Goal: Task Accomplishment & Management: Manage account settings

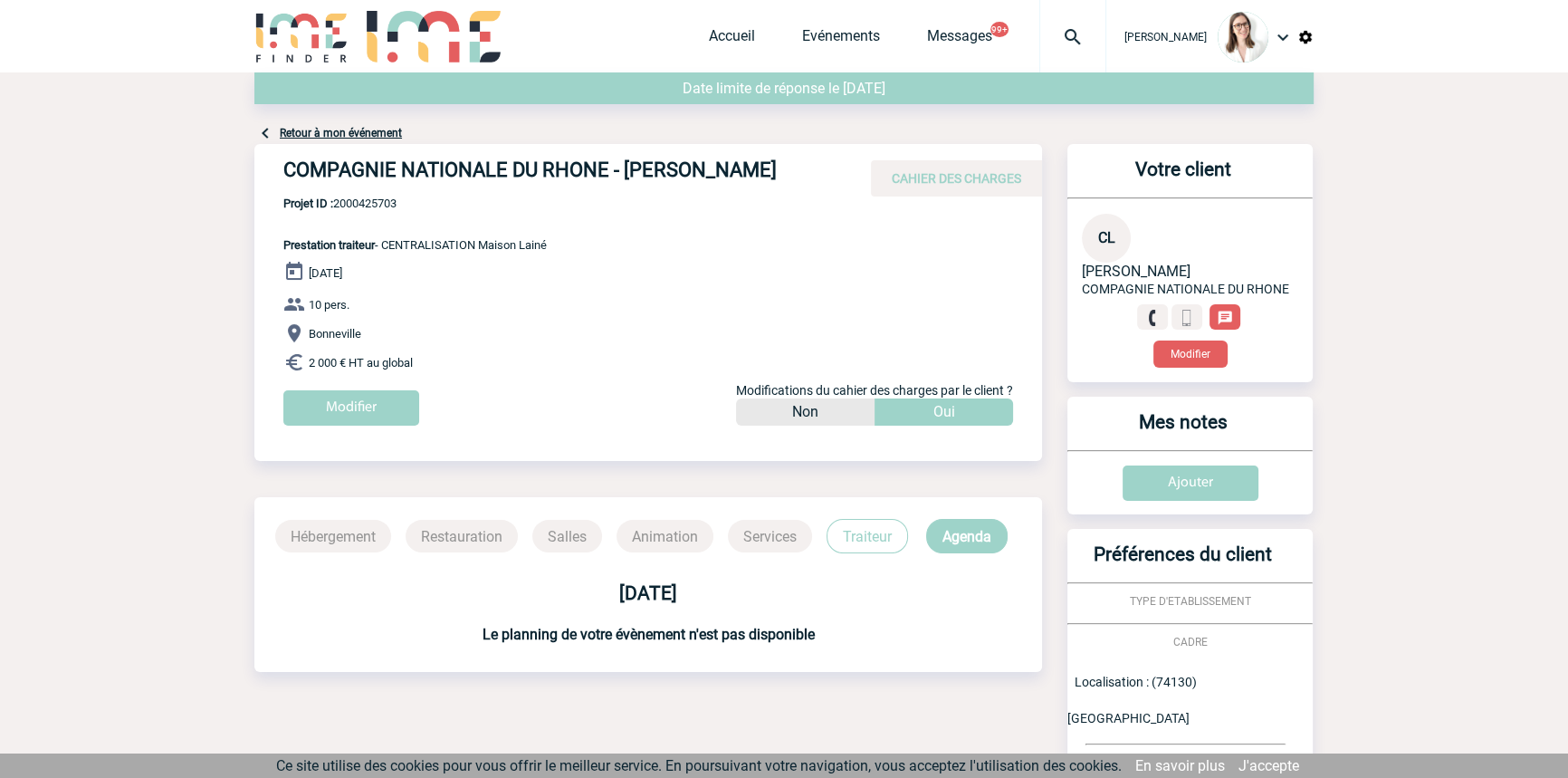
click at [1041, 38] on img at bounding box center [1073, 37] width 65 height 21
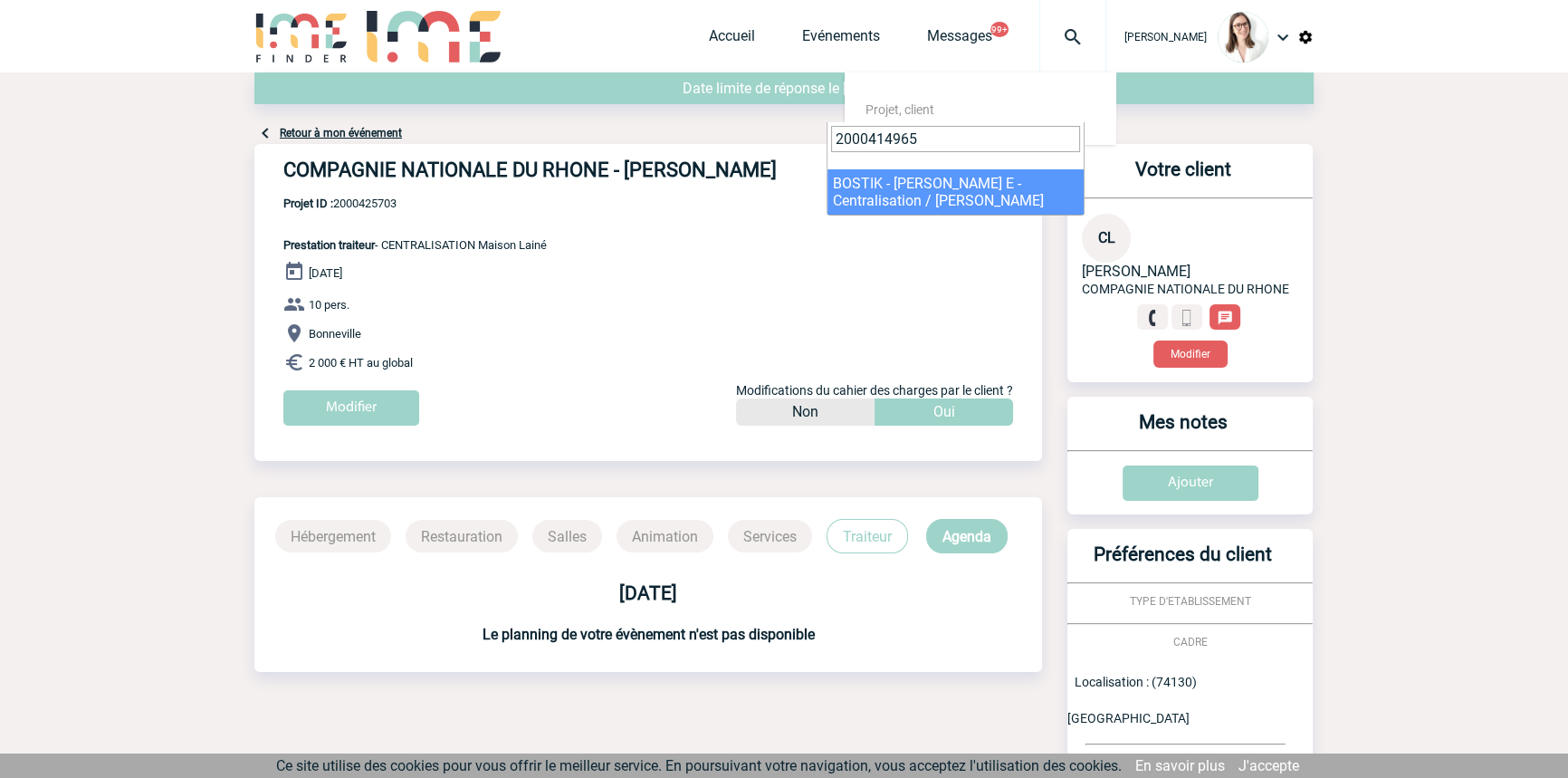
type input "2000414965"
select select "14466"
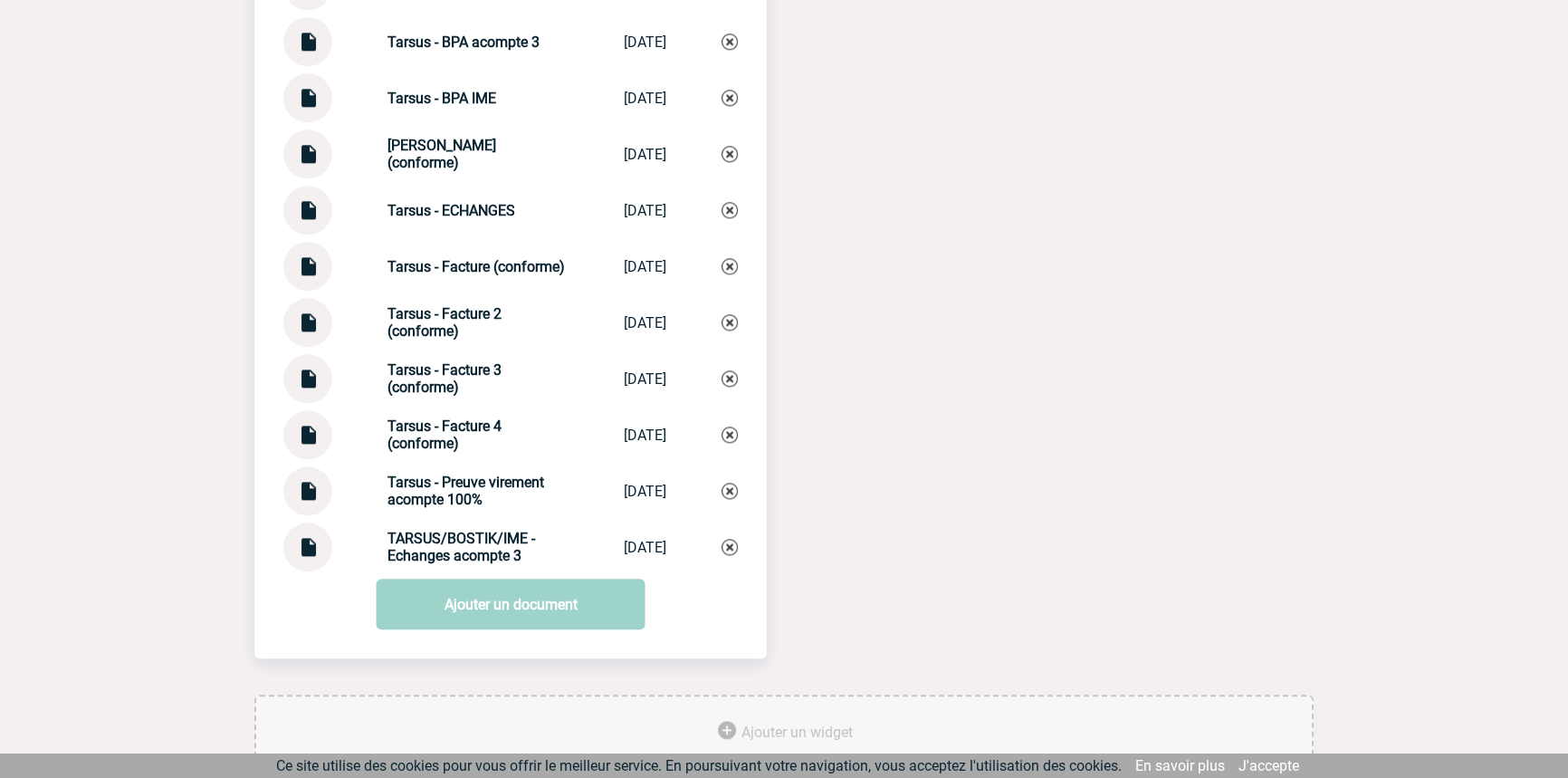
scroll to position [2533, 0]
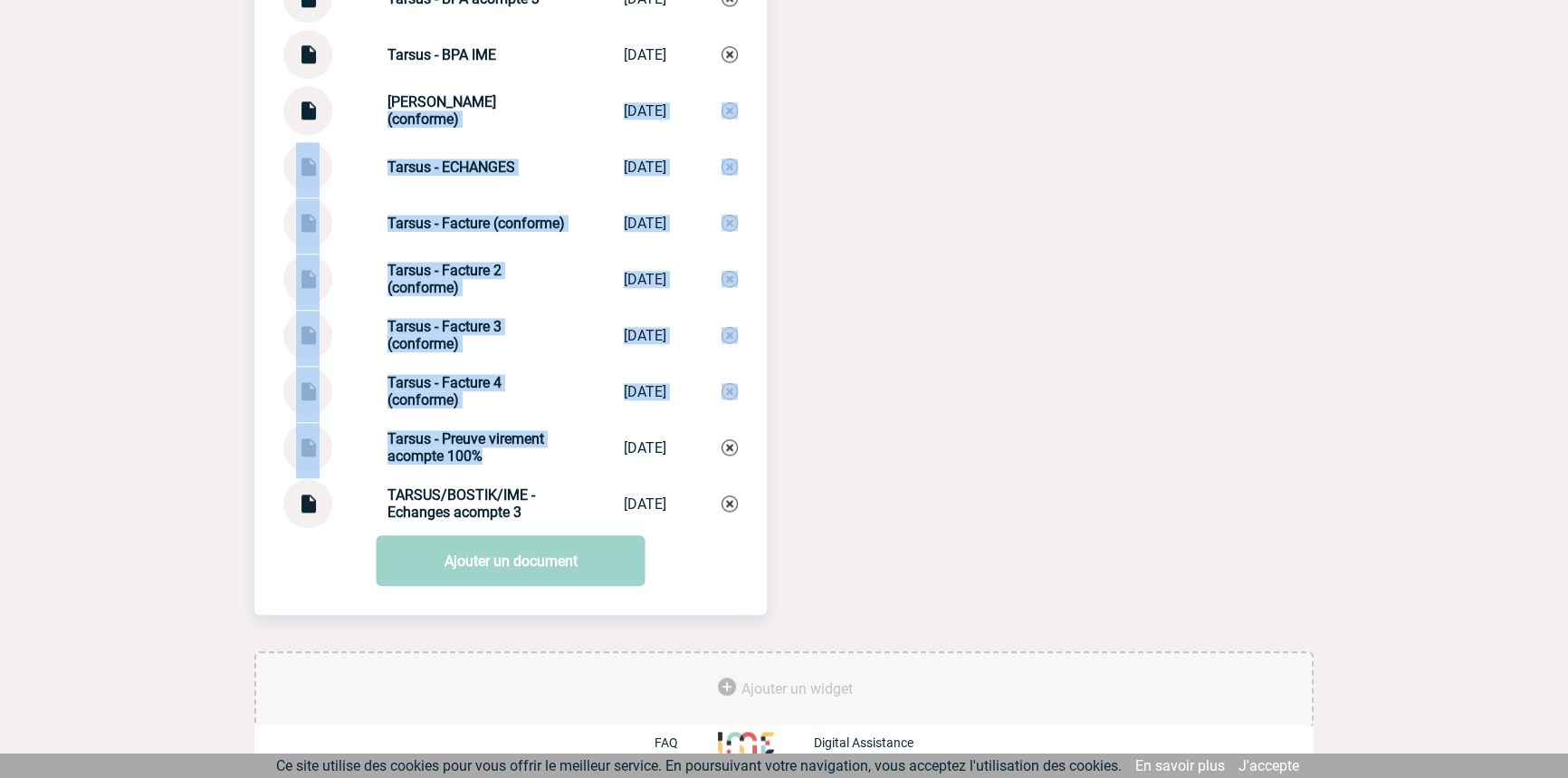
drag, startPoint x: 494, startPoint y: 442, endPoint x: 489, endPoint y: 471, distance: 29.4
click at [501, 437] on strong "Tarsus - Preuve virement acompte 100%" at bounding box center [466, 448] width 157 height 35
drag, startPoint x: 520, startPoint y: 370, endPoint x: 511, endPoint y: 375, distance: 10.3
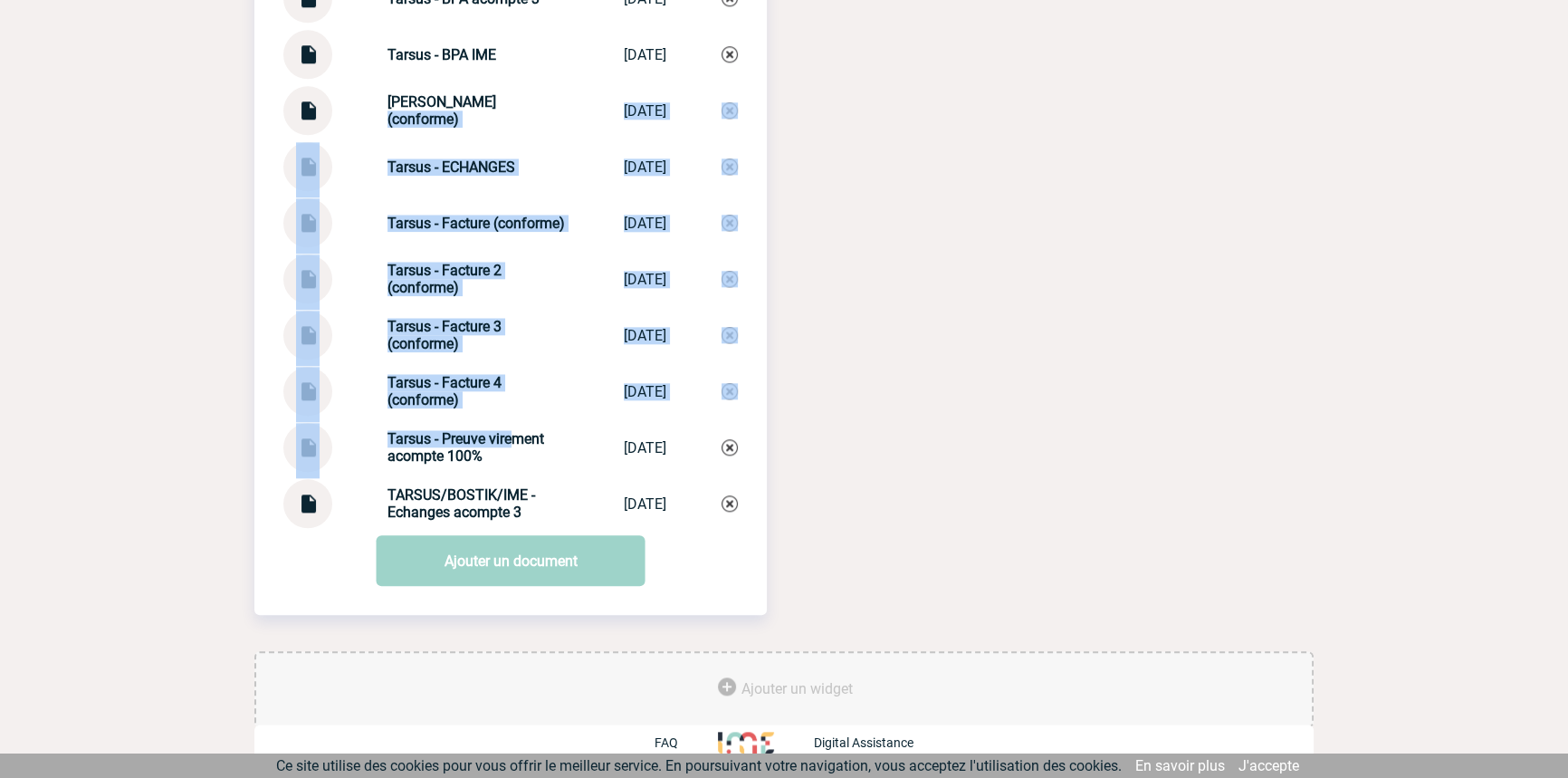
click at [518, 370] on div "Tarsus - Facture 4 (conforme) Tarsus - Factur... 26/08/2025" at bounding box center [511, 391] width 455 height 49
click at [476, 151] on div "Tarsus - ECHANGES Tarsus - ECHANGES 05/08/2025" at bounding box center [511, 166] width 455 height 49
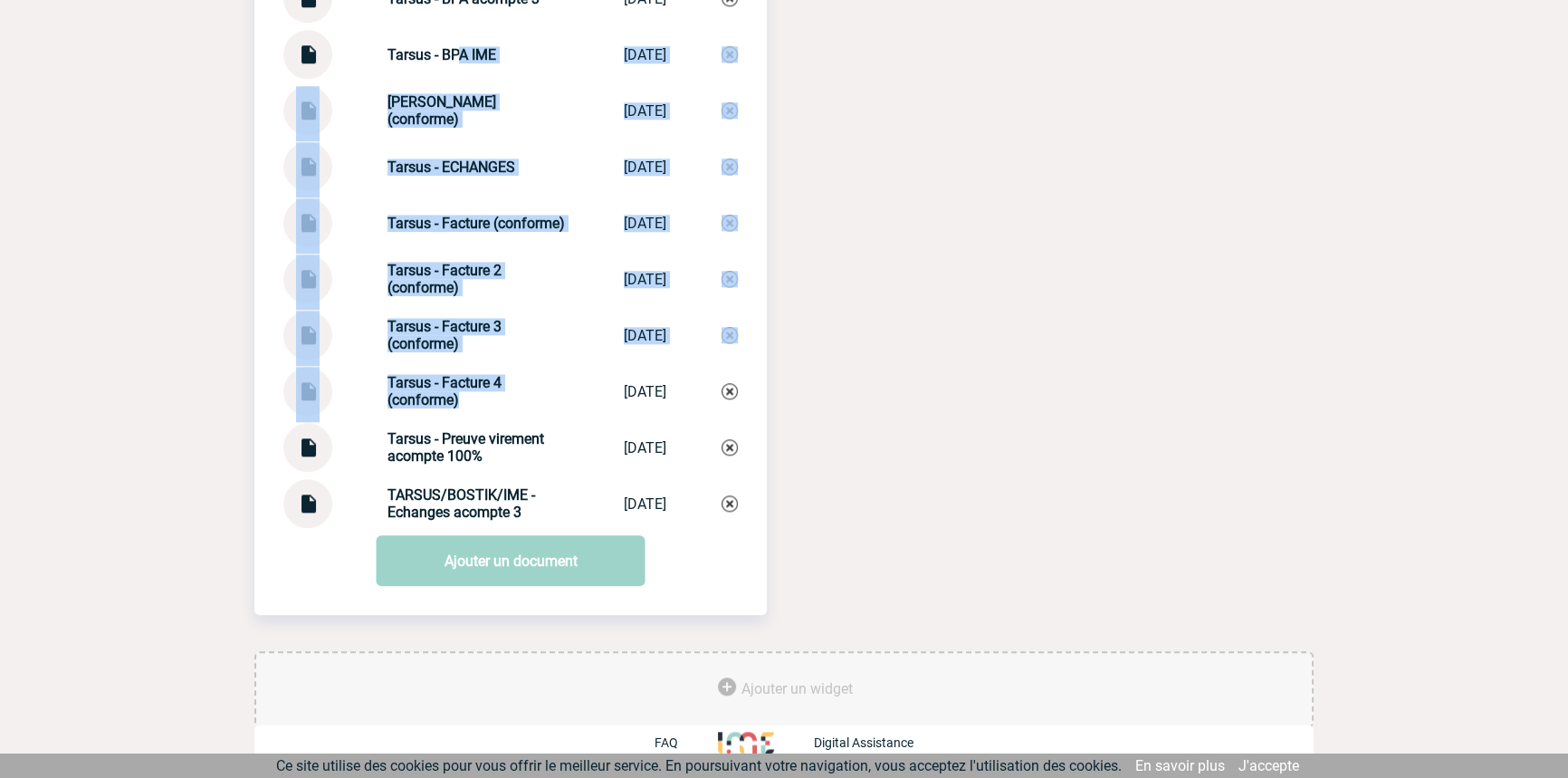
drag, startPoint x: 477, startPoint y: 75, endPoint x: 523, endPoint y: 380, distance: 308.4
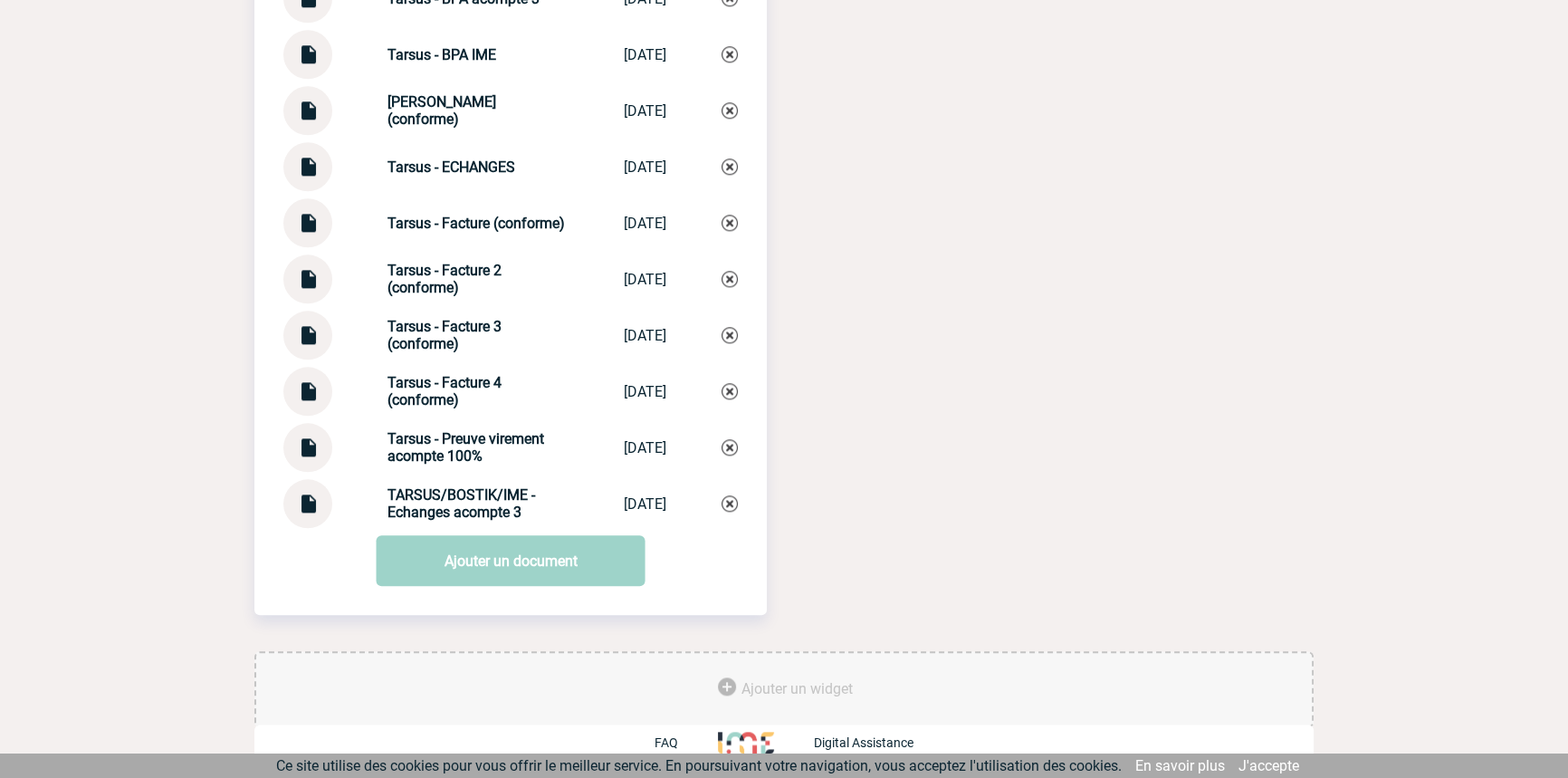
click at [538, 429] on div "Tarsus - Preuve virement acompte 100% Tarsus - Preuve... 28/02/2024" at bounding box center [511, 447] width 455 height 49
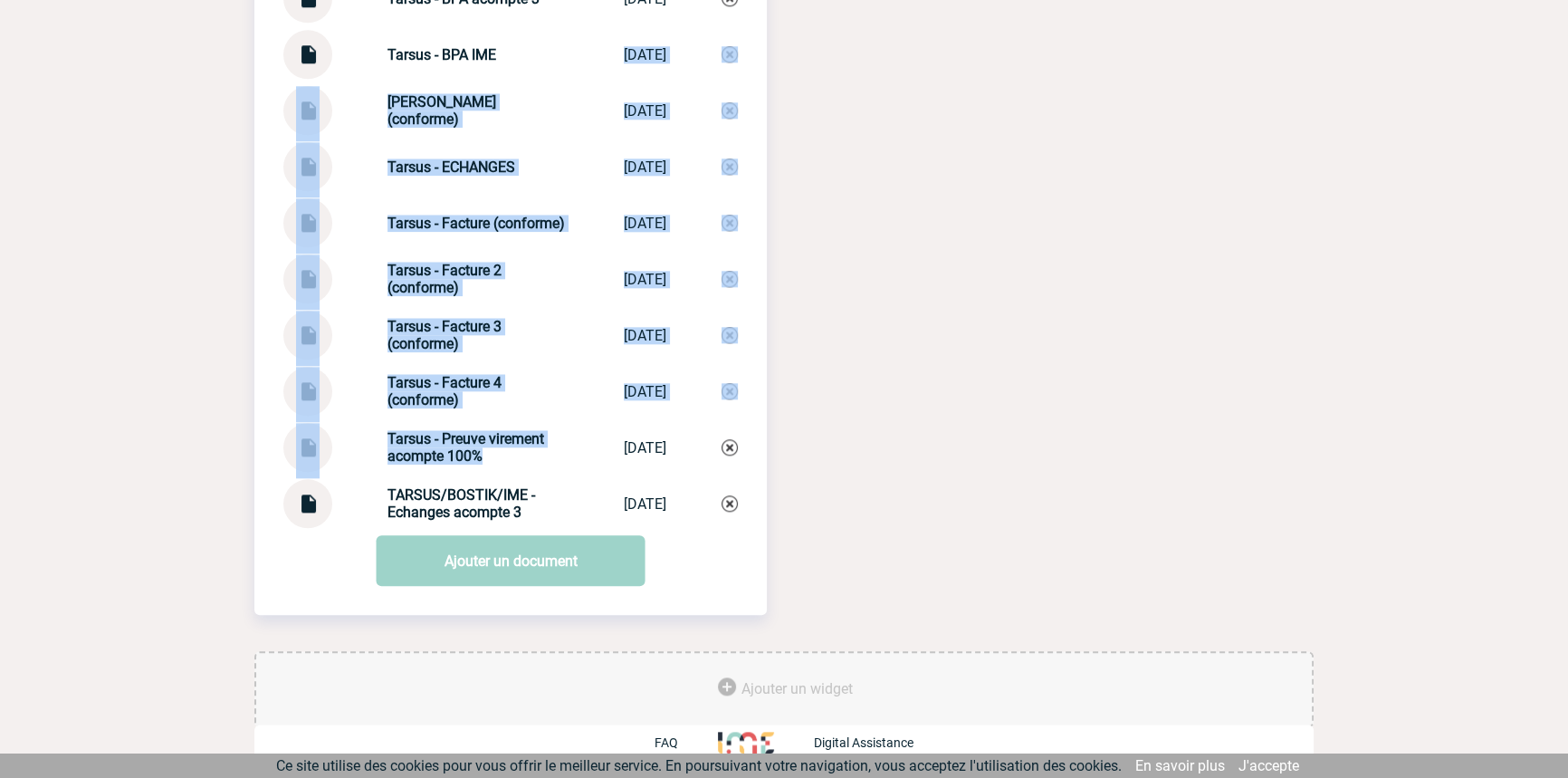
drag, startPoint x: 568, startPoint y: 299, endPoint x: 476, endPoint y: 60, distance: 256.1
click at [505, 183] on div "Tarsus - ECHANGES Tarsus - ECHANGES 05/08/2025" at bounding box center [511, 166] width 455 height 49
click at [505, 186] on div "Tarsus - ECHANGES Tarsus - ECHANGES 05/08/2025" at bounding box center [511, 166] width 455 height 49
click at [507, 423] on div "Tarsus - Preuve virement acompte 100% Tarsus - Preuve... 28/02/2024" at bounding box center [511, 447] width 455 height 49
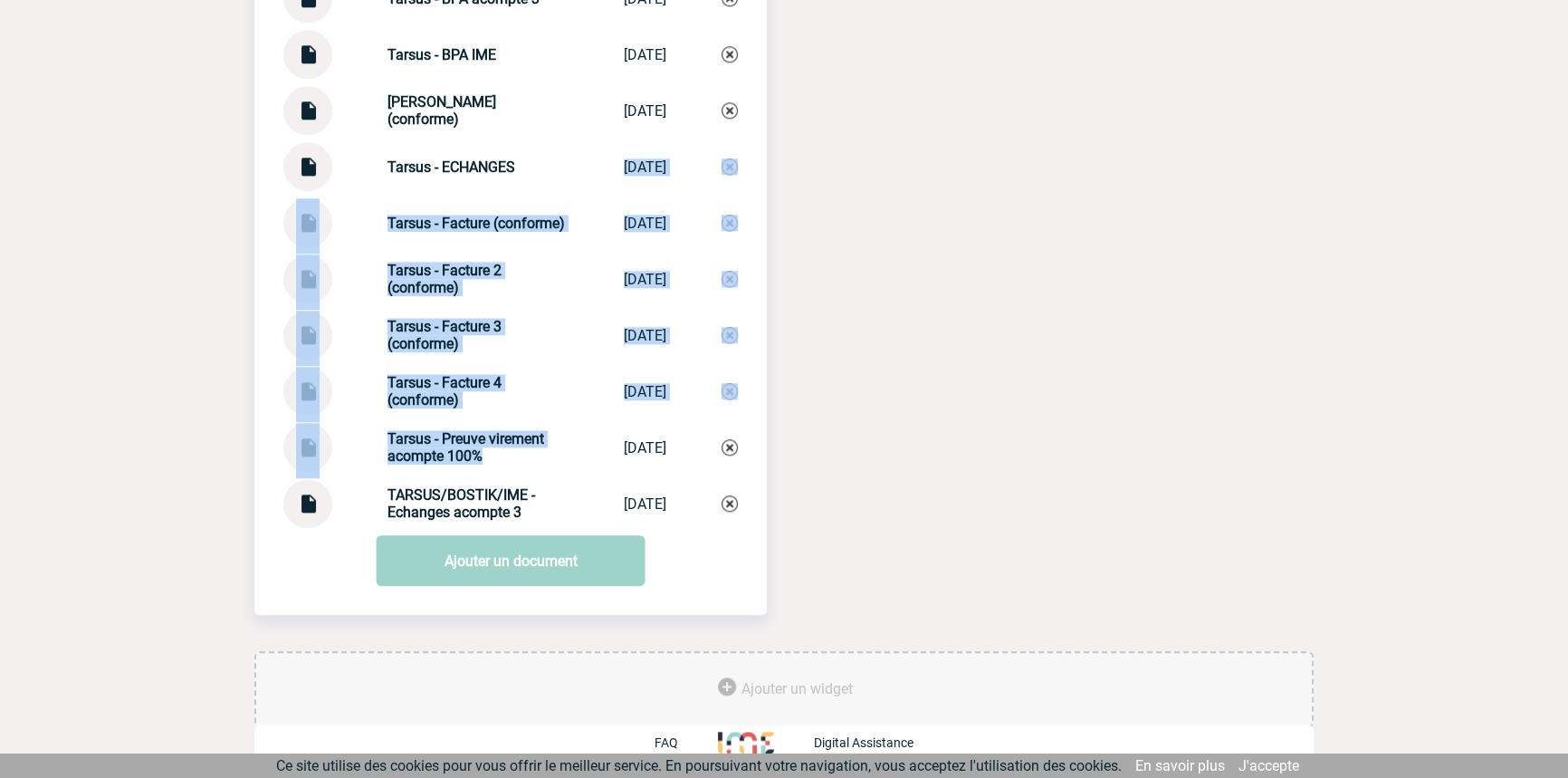
click at [561, 367] on div "Tarsus - Facture 4 (conforme) Tarsus - Factur... 26/08/2025" at bounding box center [511, 391] width 455 height 49
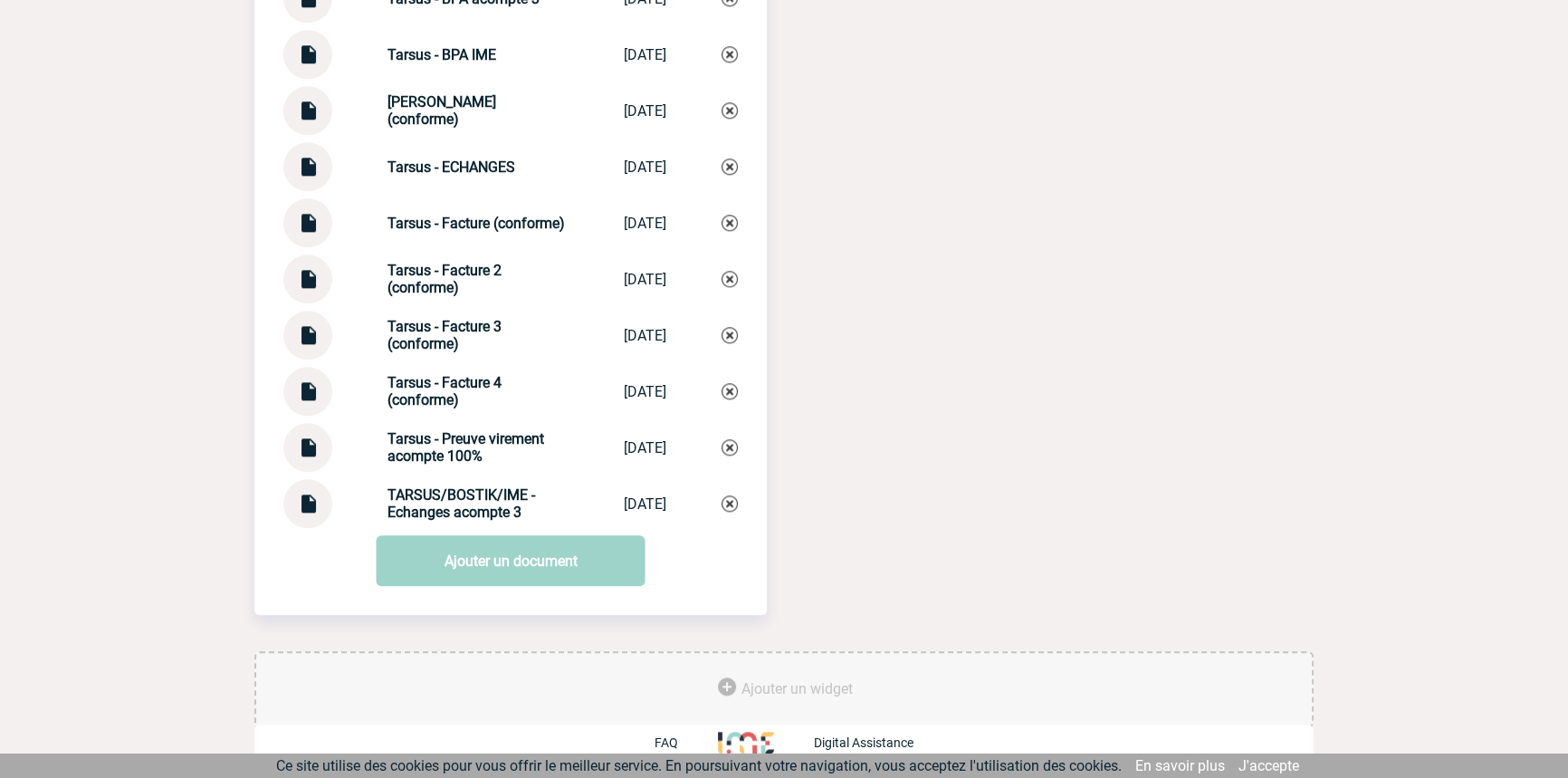
scroll to position [2259, 0]
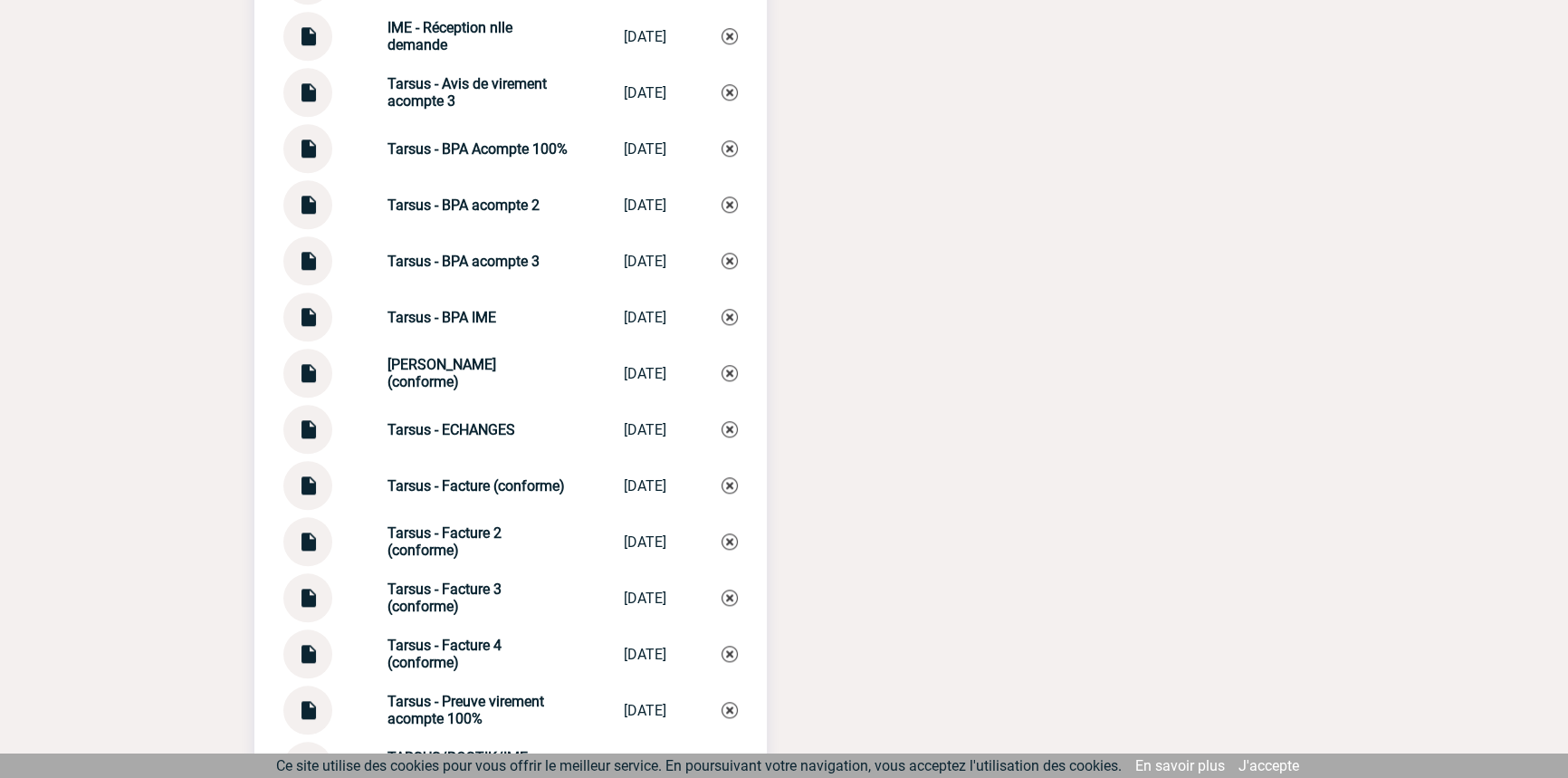
click at [294, 482] on div at bounding box center [308, 486] width 49 height 49
click at [306, 490] on img at bounding box center [308, 479] width 23 height 36
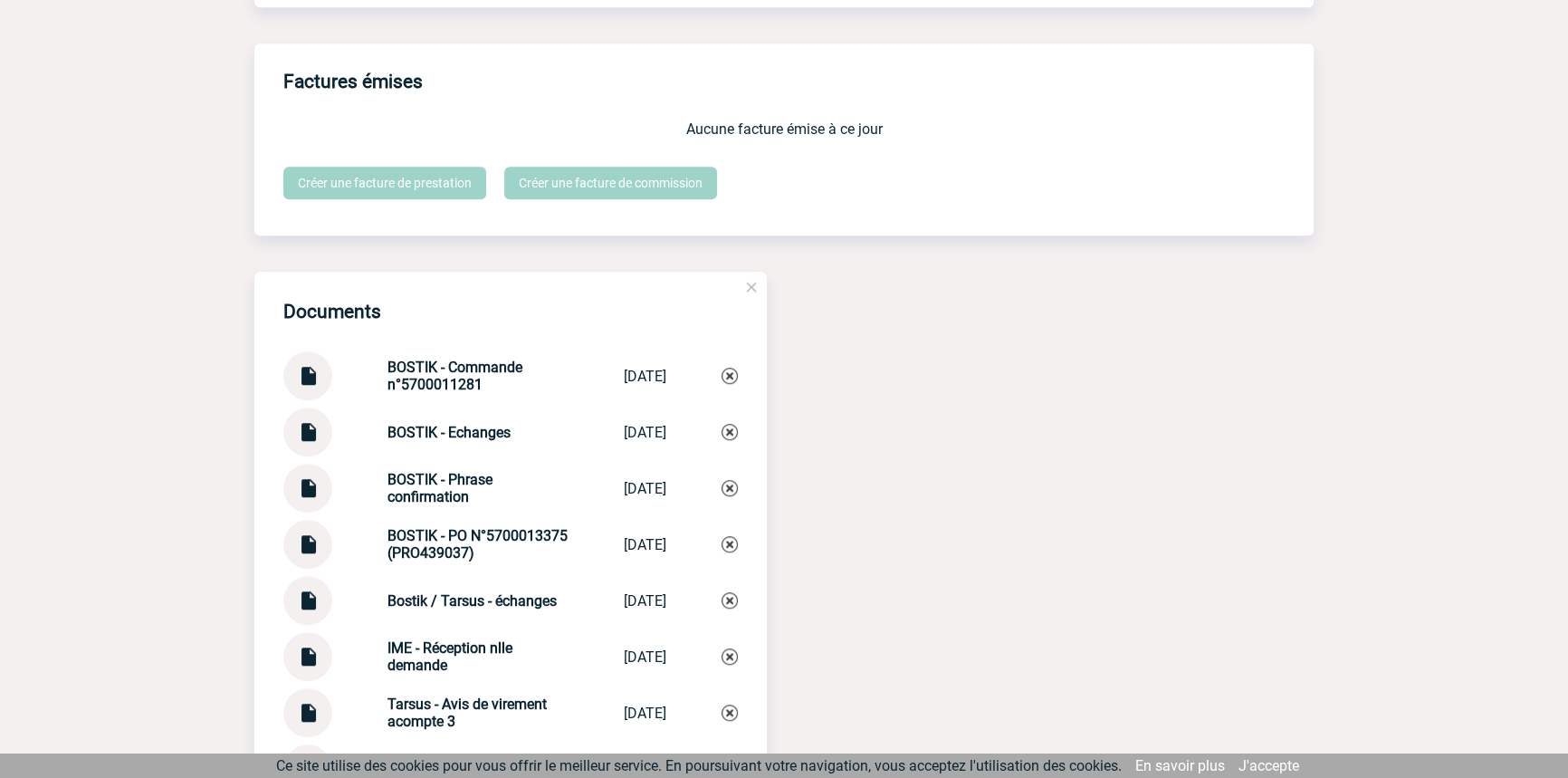
scroll to position [1710, 0]
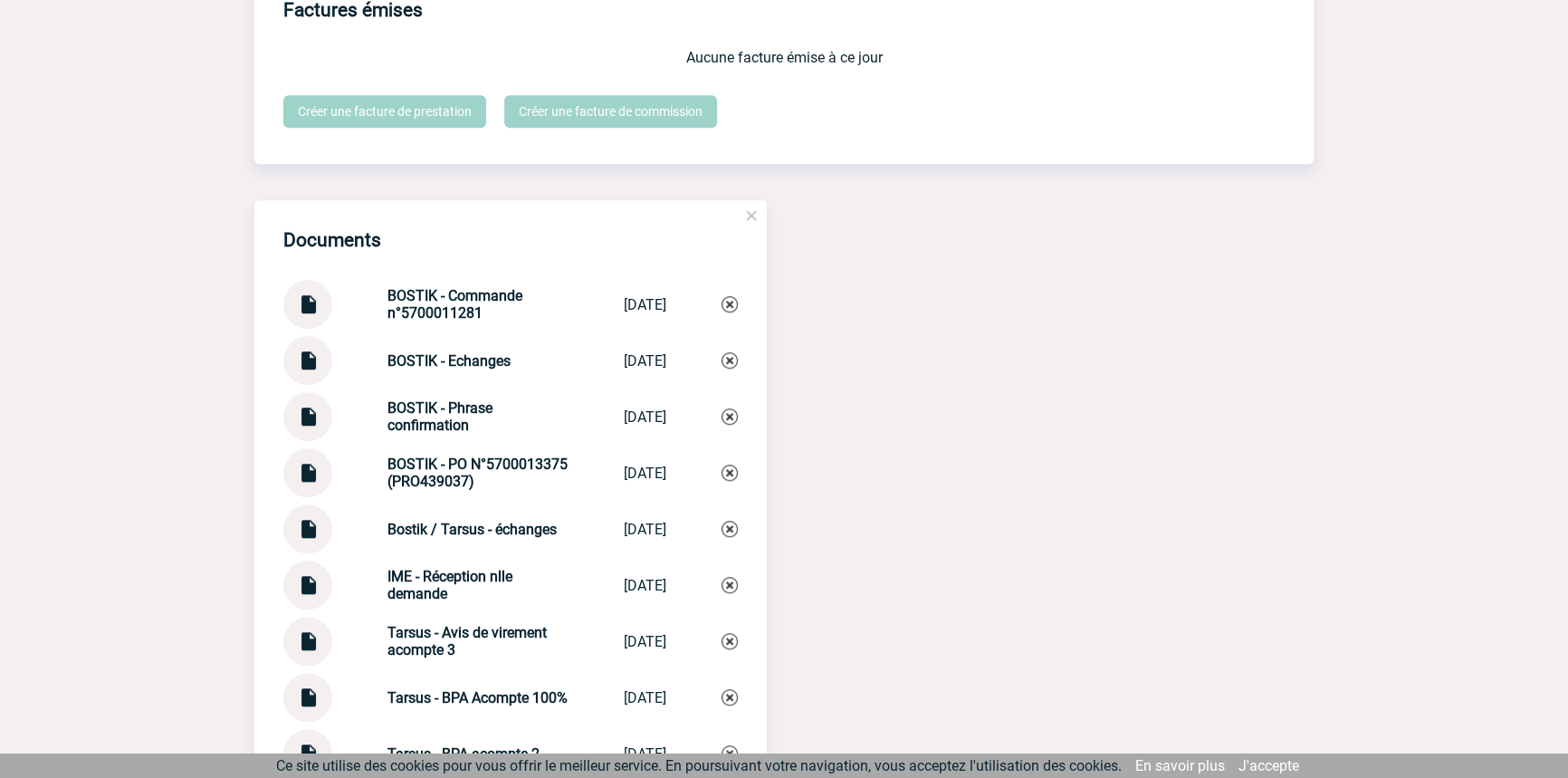
click at [312, 315] on img at bounding box center [308, 297] width 23 height 36
drag, startPoint x: 639, startPoint y: 518, endPoint x: 606, endPoint y: 580, distance: 70.2
click at [608, 593] on div "Documents BOSTIK - Commande n°5700011281 BOSTIK - Comman... 28/02/2024 BOSTIK -…" at bounding box center [511, 770] width 513 height 1140
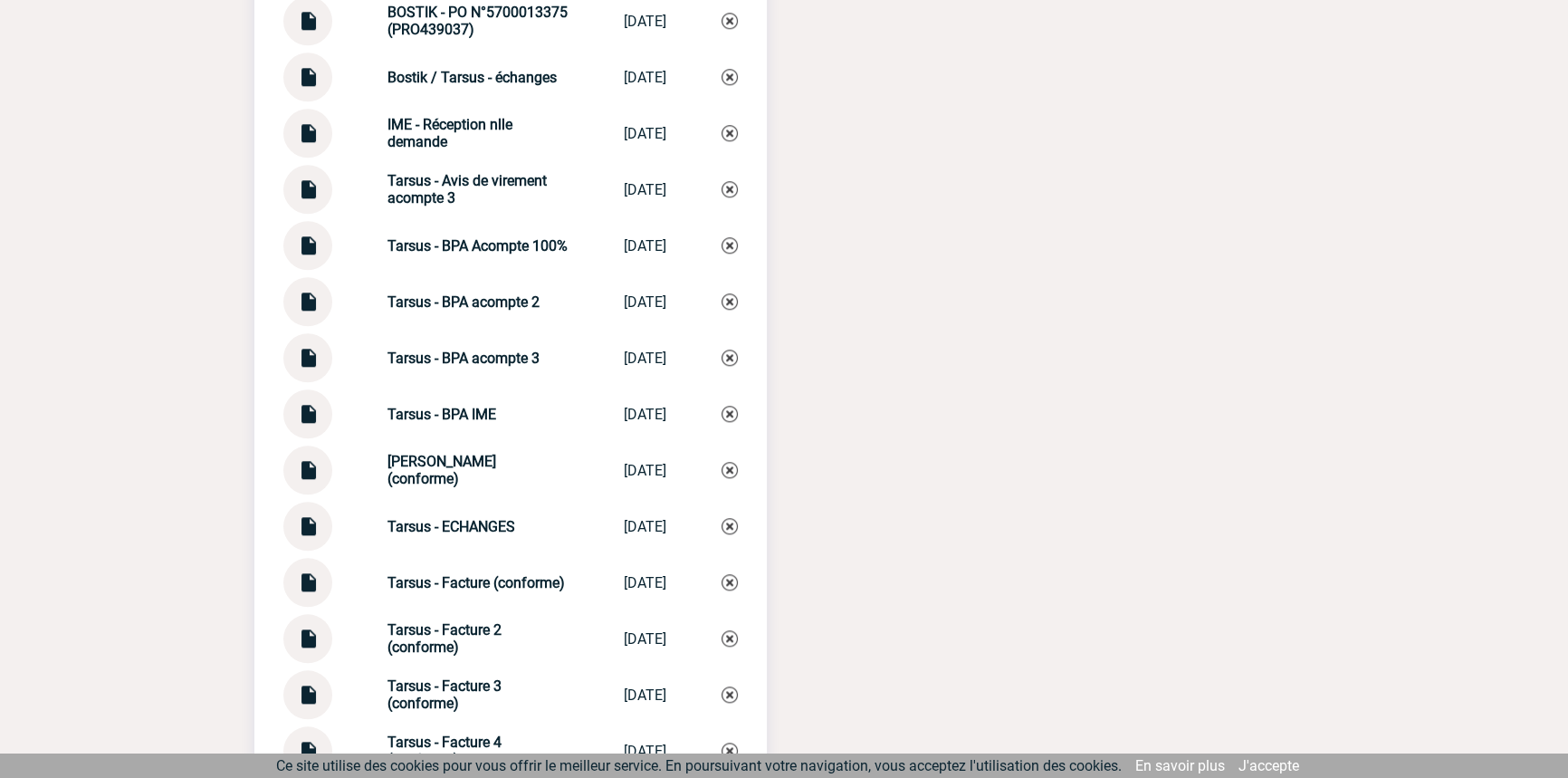
scroll to position [2259, 0]
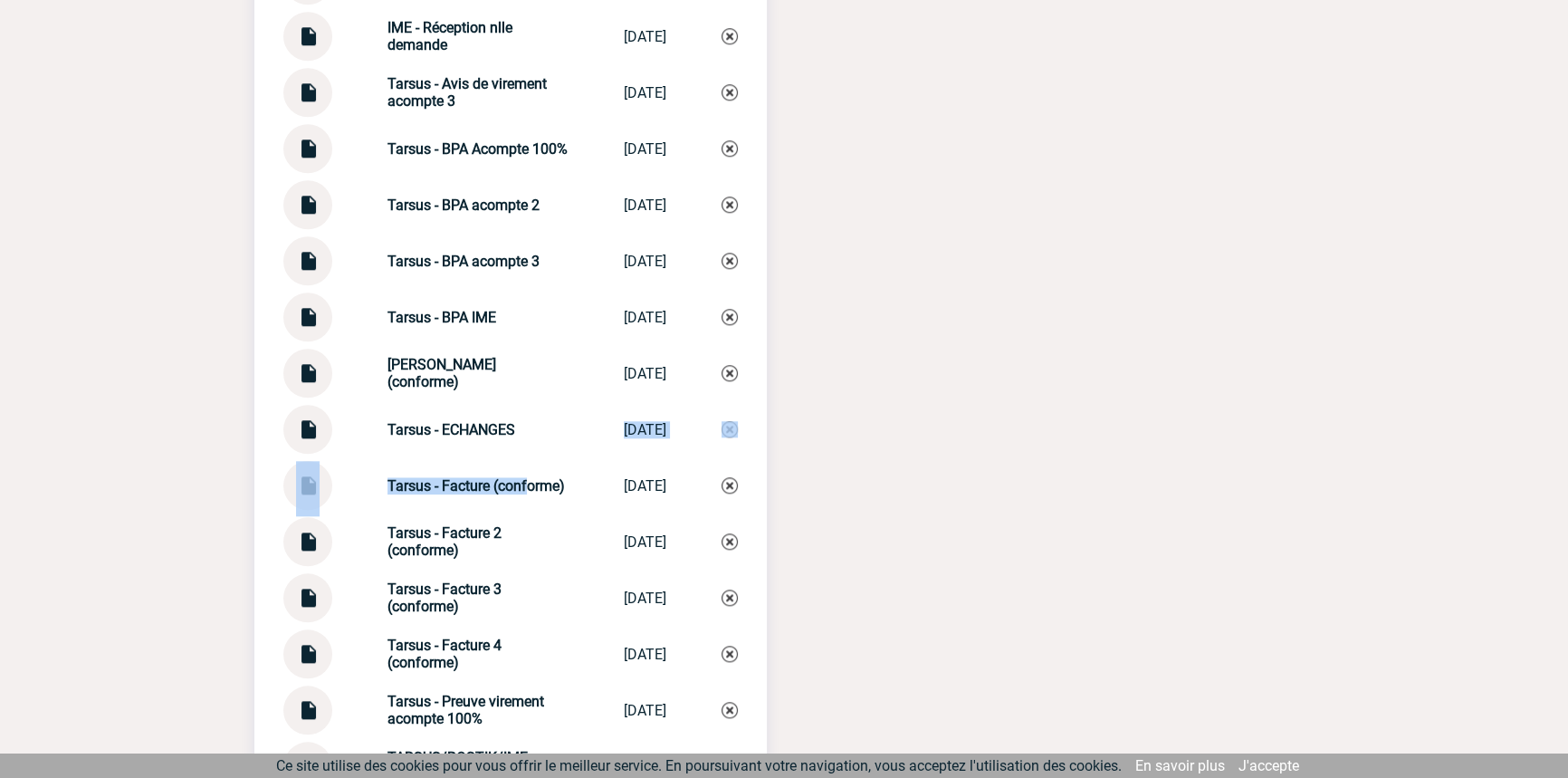
click at [519, 464] on div "Documents BOSTIK - Commande n°5700011281 BOSTIK - Comman... 28/02/2024 BOSTIK -…" at bounding box center [511, 222] width 513 height 1140
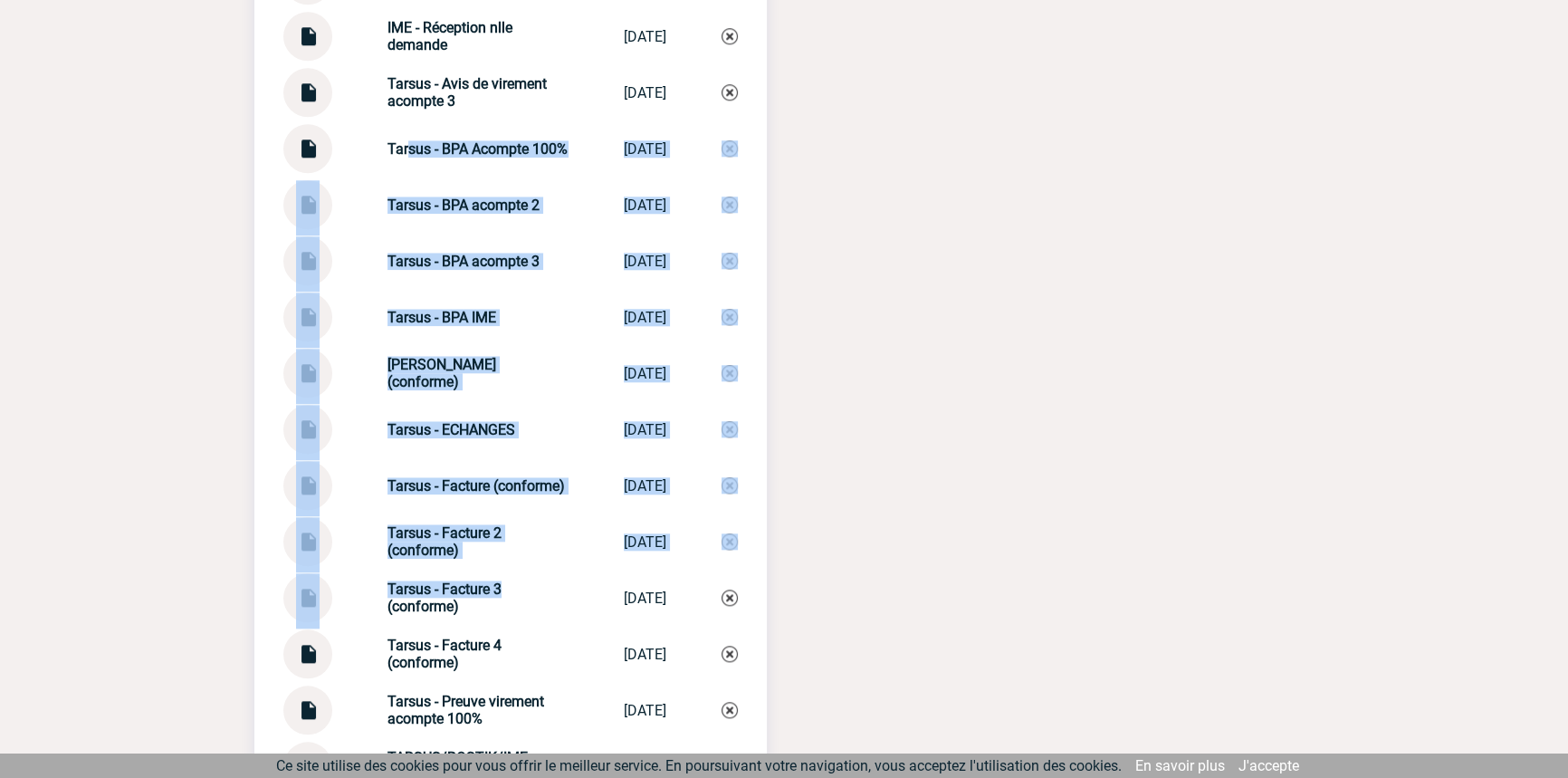
drag, startPoint x: 533, startPoint y: 587, endPoint x: 395, endPoint y: 135, distance: 472.6
click at [395, 135] on div "Documents BOSTIK - Commande n°5700011281 BOSTIK - Comman... 28/02/2024 BOSTIK -…" at bounding box center [511, 222] width 513 height 1140
click at [395, 135] on div "Tarsus - BPA Acompte 100% Tarsus - BPA Ac... 28/02/2024" at bounding box center [511, 148] width 455 height 49
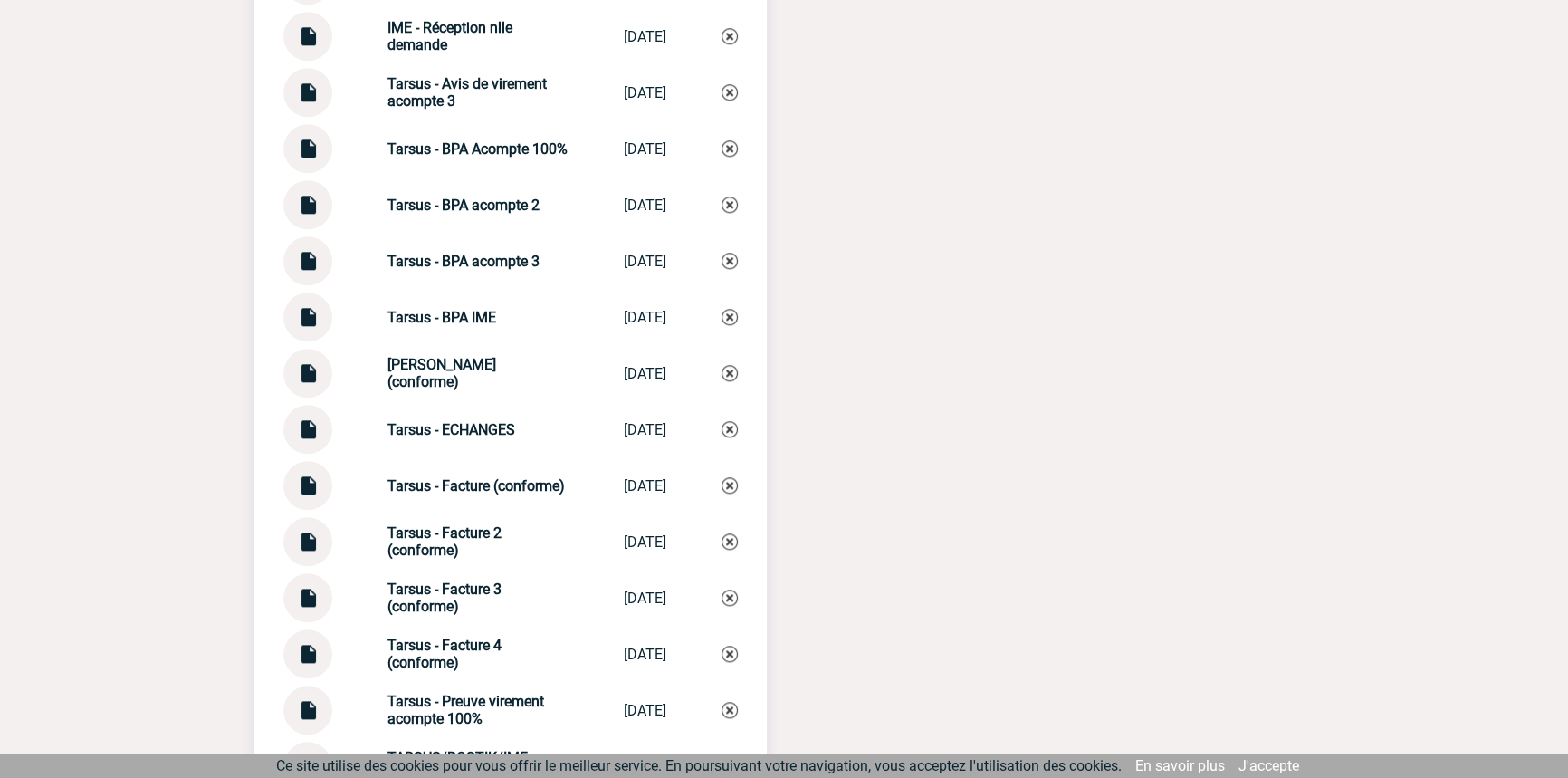
click at [390, 79] on div "Tarsus - Avis de virement acompte 3 Tarsus - Avis d... 12/09/2025" at bounding box center [511, 92] width 455 height 49
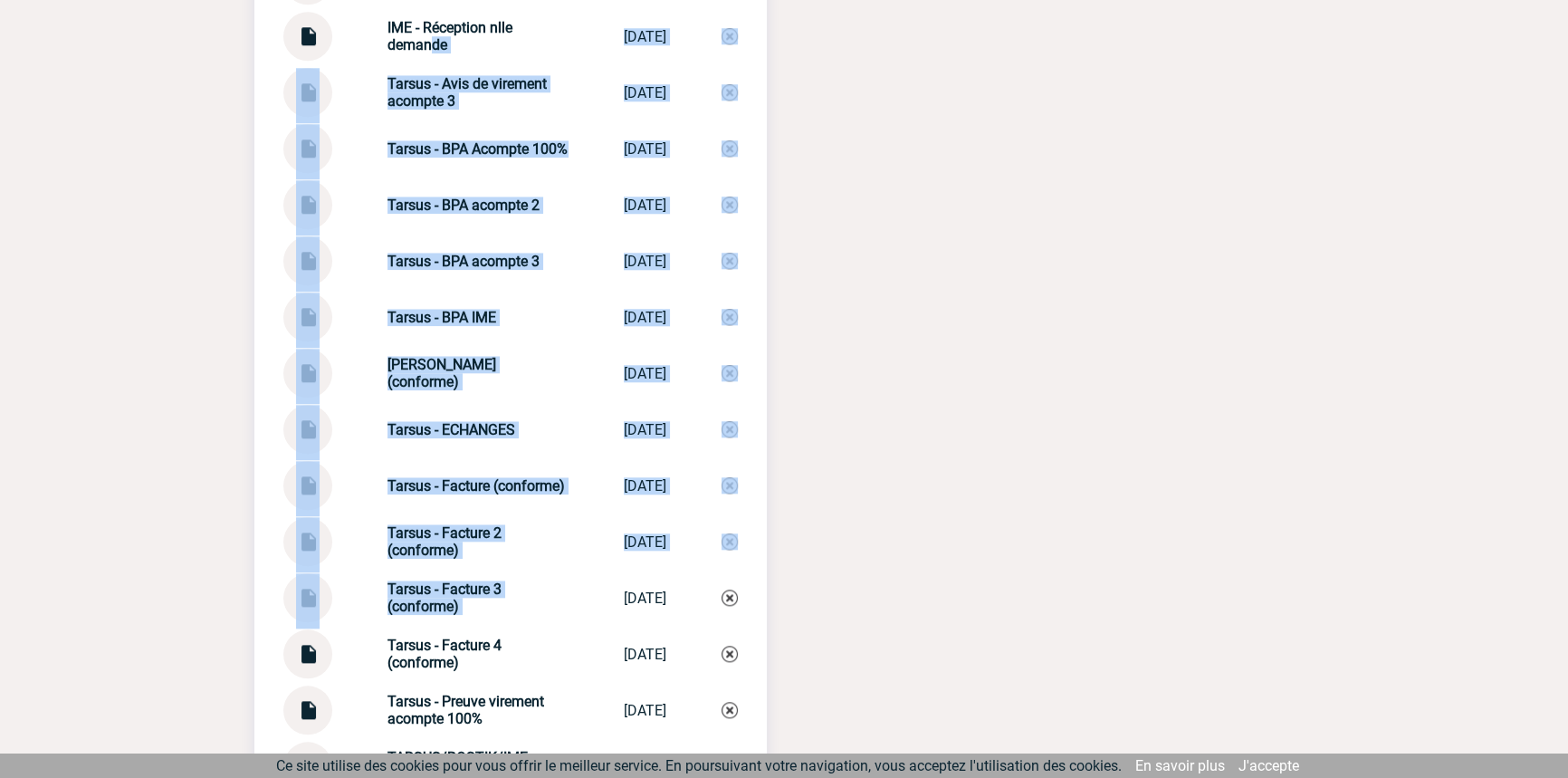
drag, startPoint x: 425, startPoint y: 82, endPoint x: 587, endPoint y: 590, distance: 533.2
click at [589, 592] on div "Documents BOSTIK - Commande n°5700011281 BOSTIK - Comman... 28/02/2024 BOSTIK -…" at bounding box center [511, 222] width 513 height 1140
click at [586, 589] on div "Tarsus - Facture 3 (conforme) Tarsus - Factur... 09/07/2025" at bounding box center [511, 598] width 455 height 49
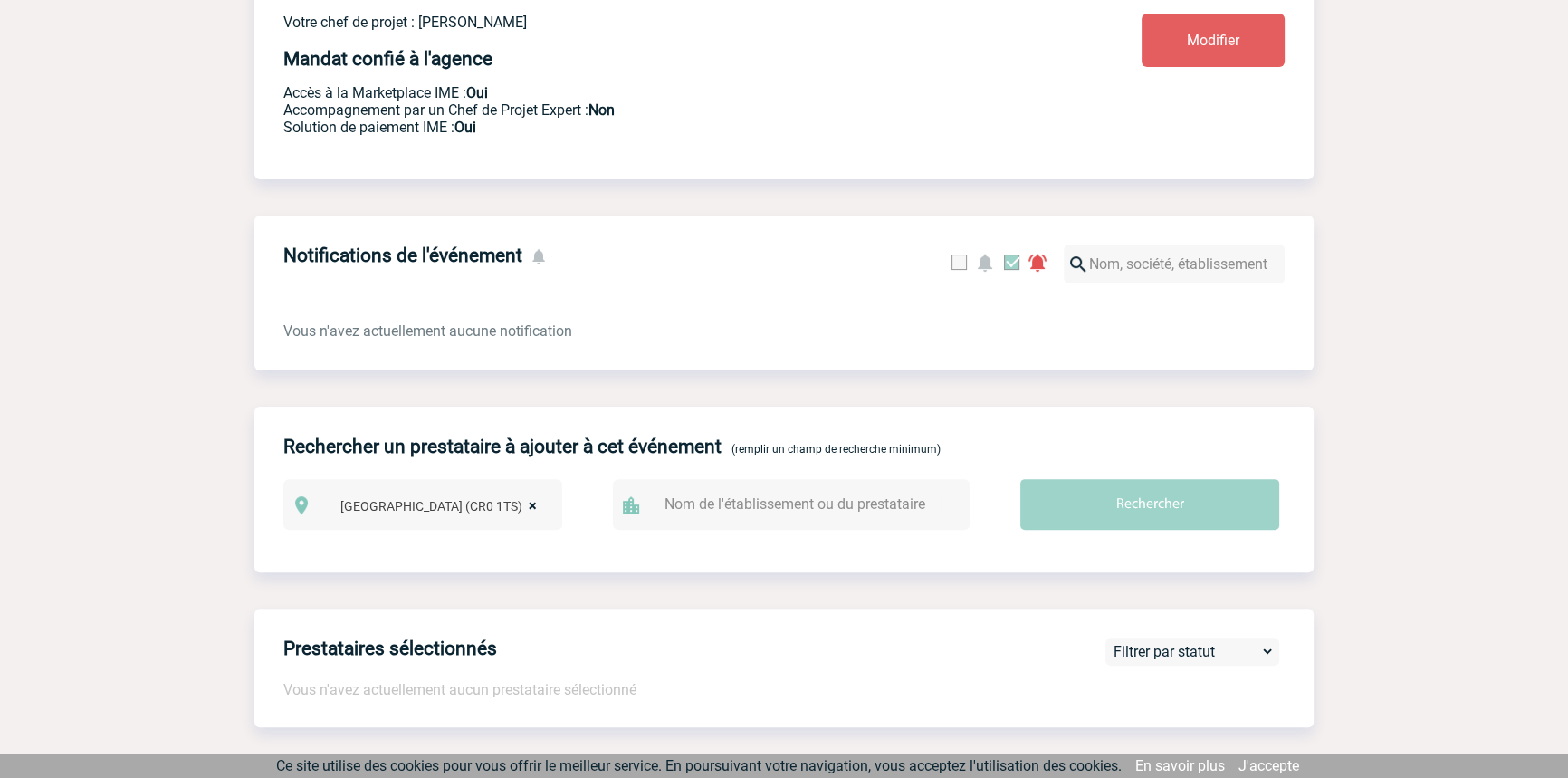
scroll to position [0, 0]
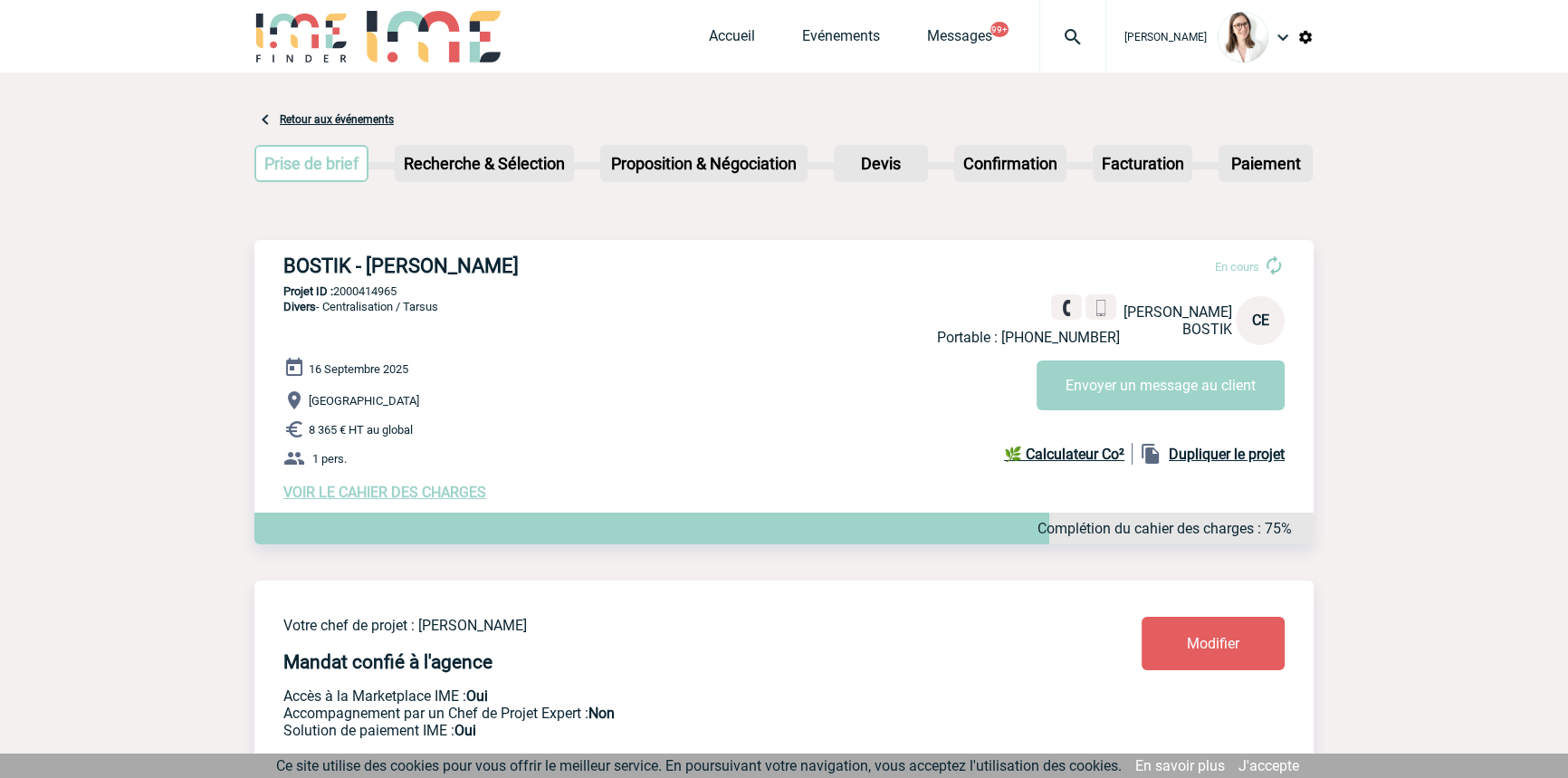
click at [1041, 43] on img at bounding box center [1073, 37] width 65 height 21
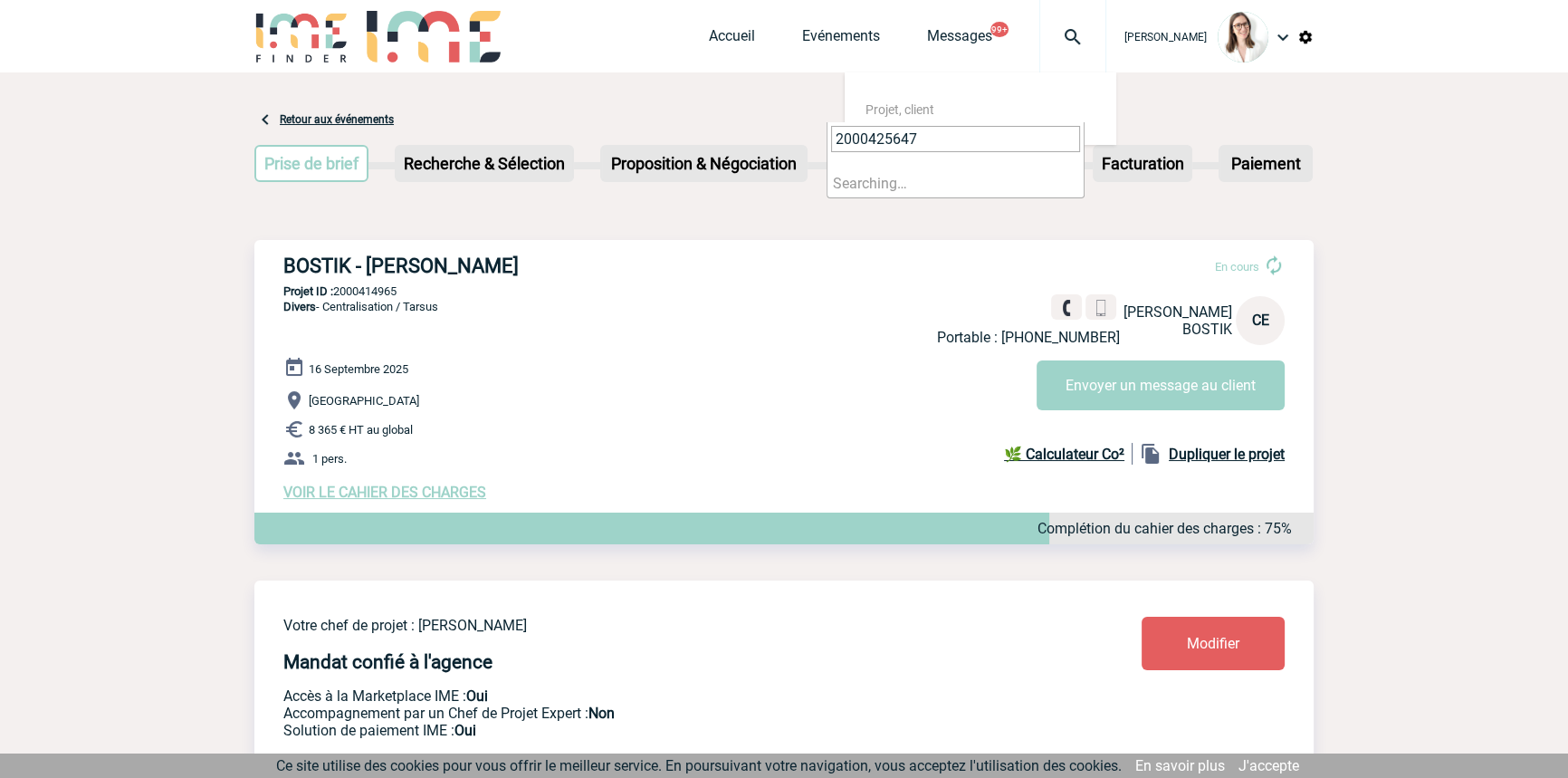
type input "2000425647"
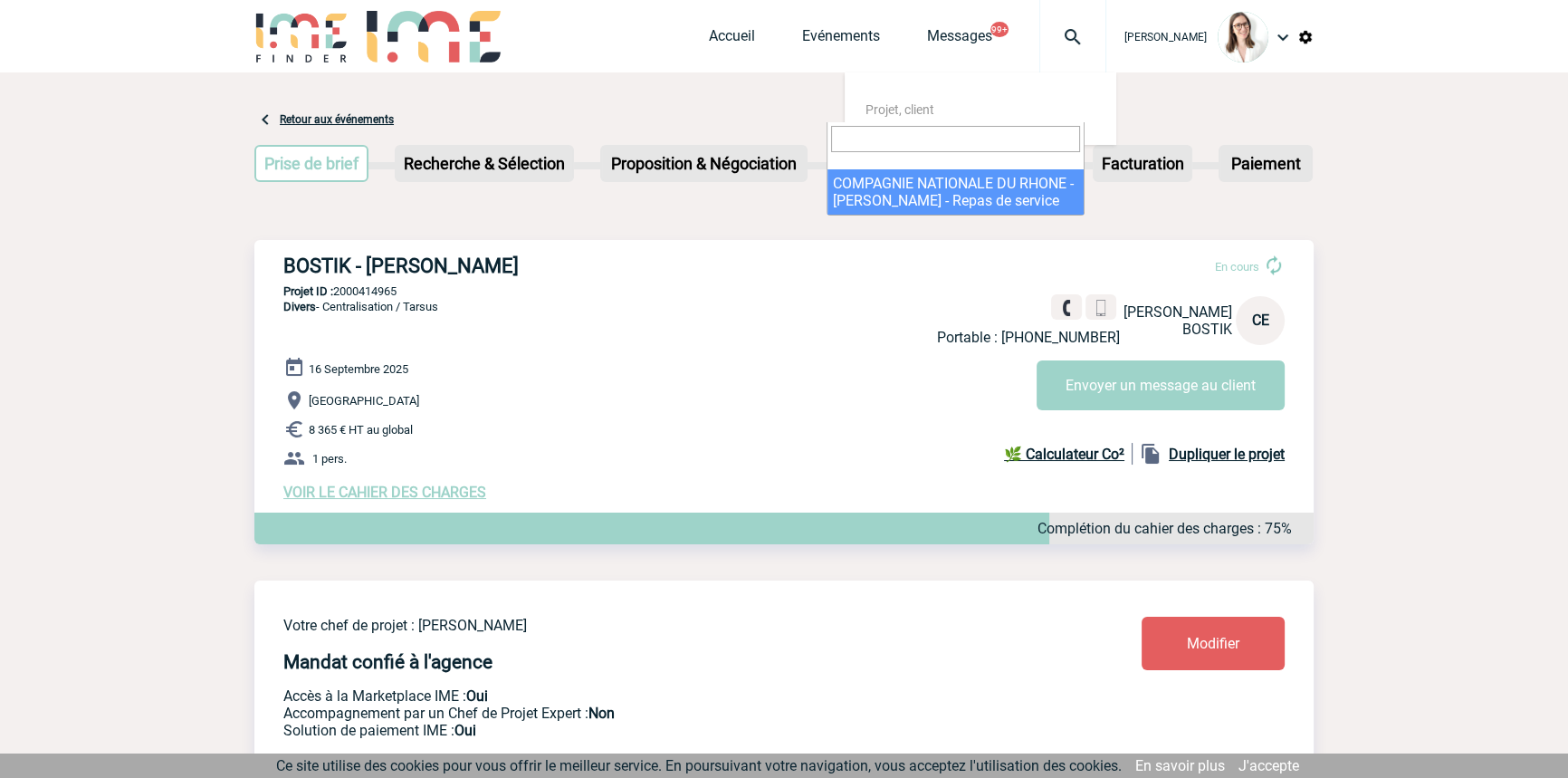
select select "25148"
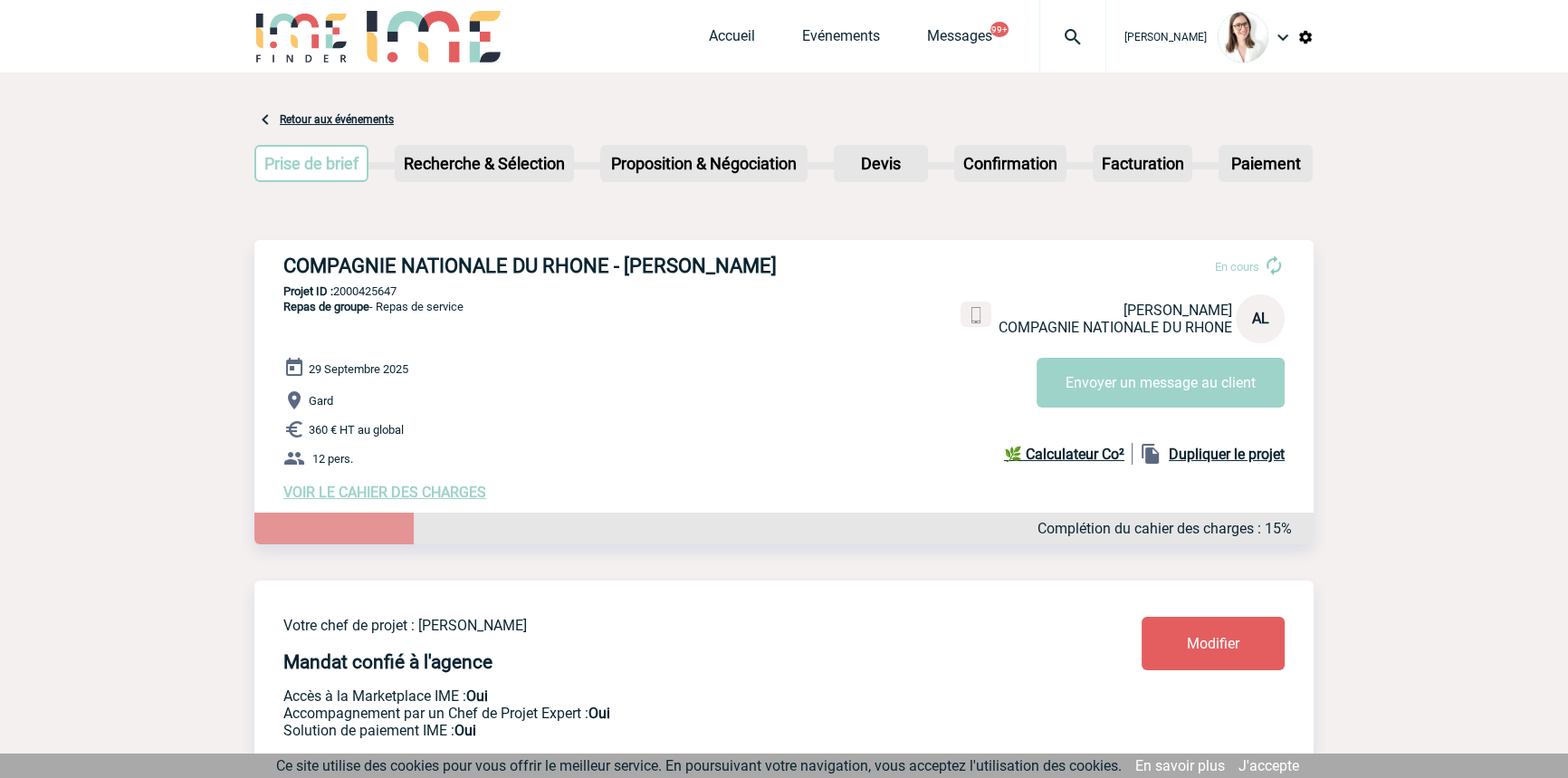
click at [1071, 47] on img at bounding box center [1073, 37] width 65 height 21
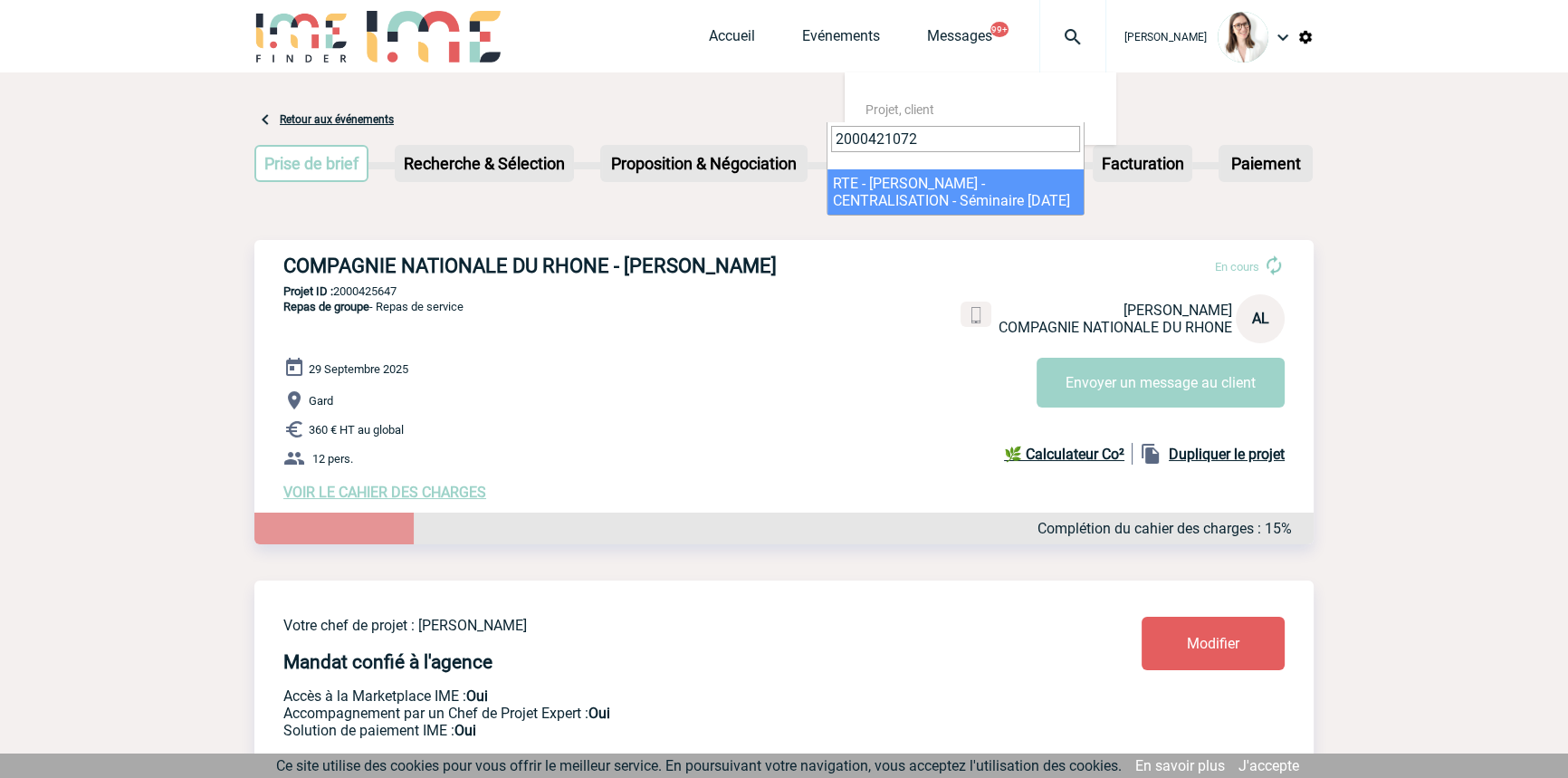
type input "2000421072"
select select "20573"
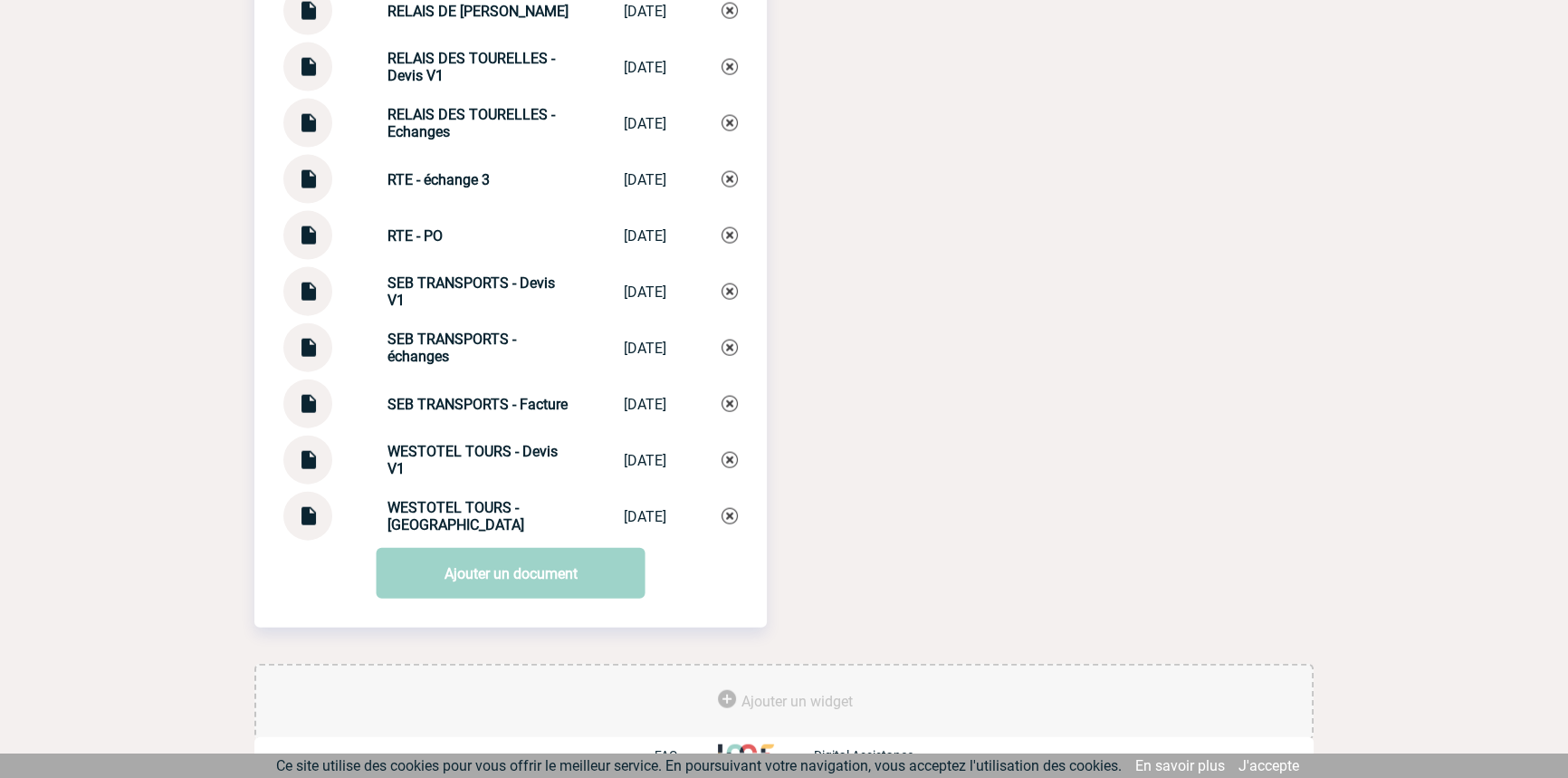
scroll to position [5138, 0]
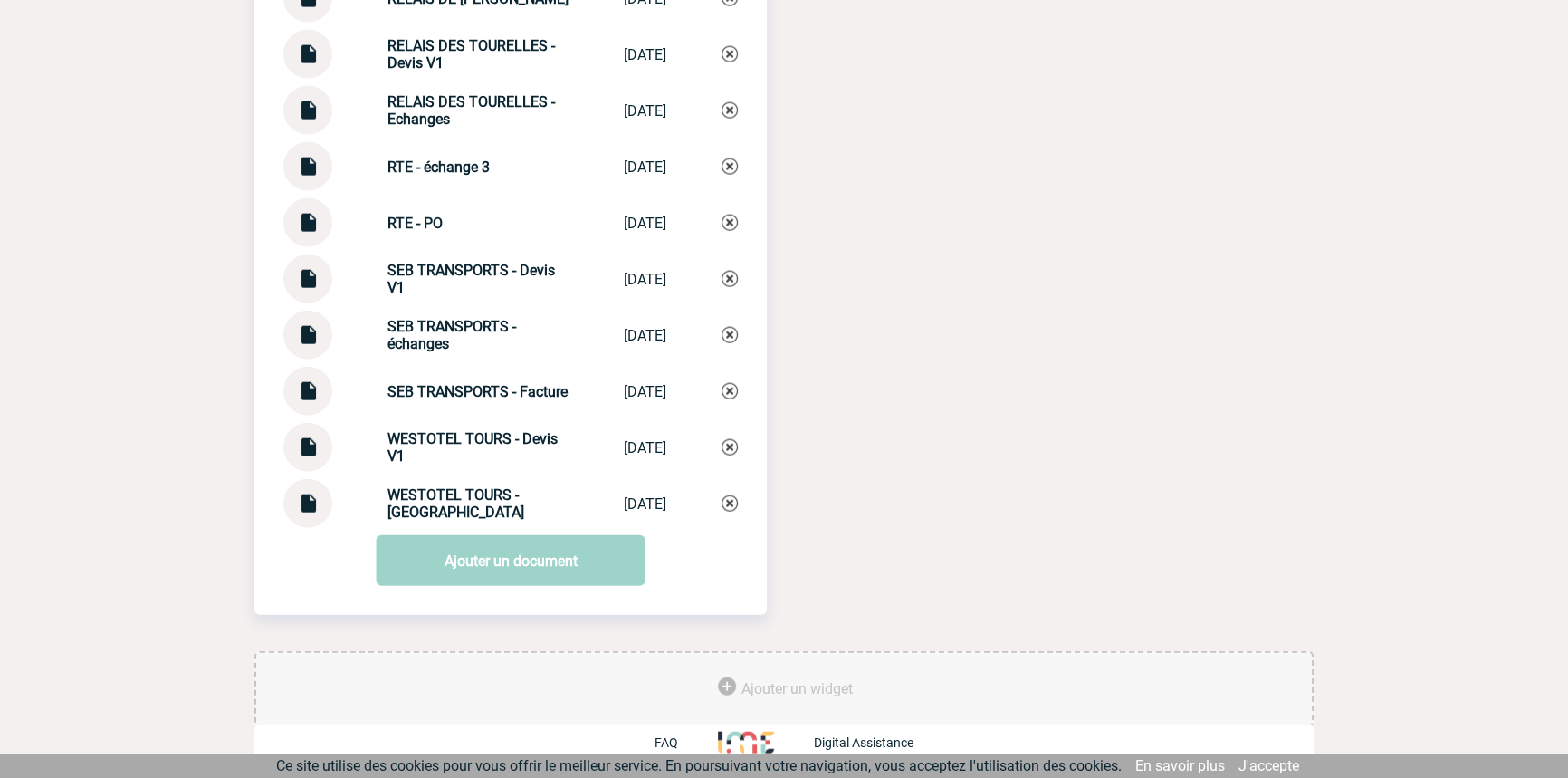
click at [459, 323] on strong "SEB TRANSPORTS - échanges" at bounding box center [452, 336] width 129 height 35
copy div "SEB TRANSPORTS - échanges SEB TRANSPORTS ..."
click at [722, 336] on img at bounding box center [729, 335] width 16 height 16
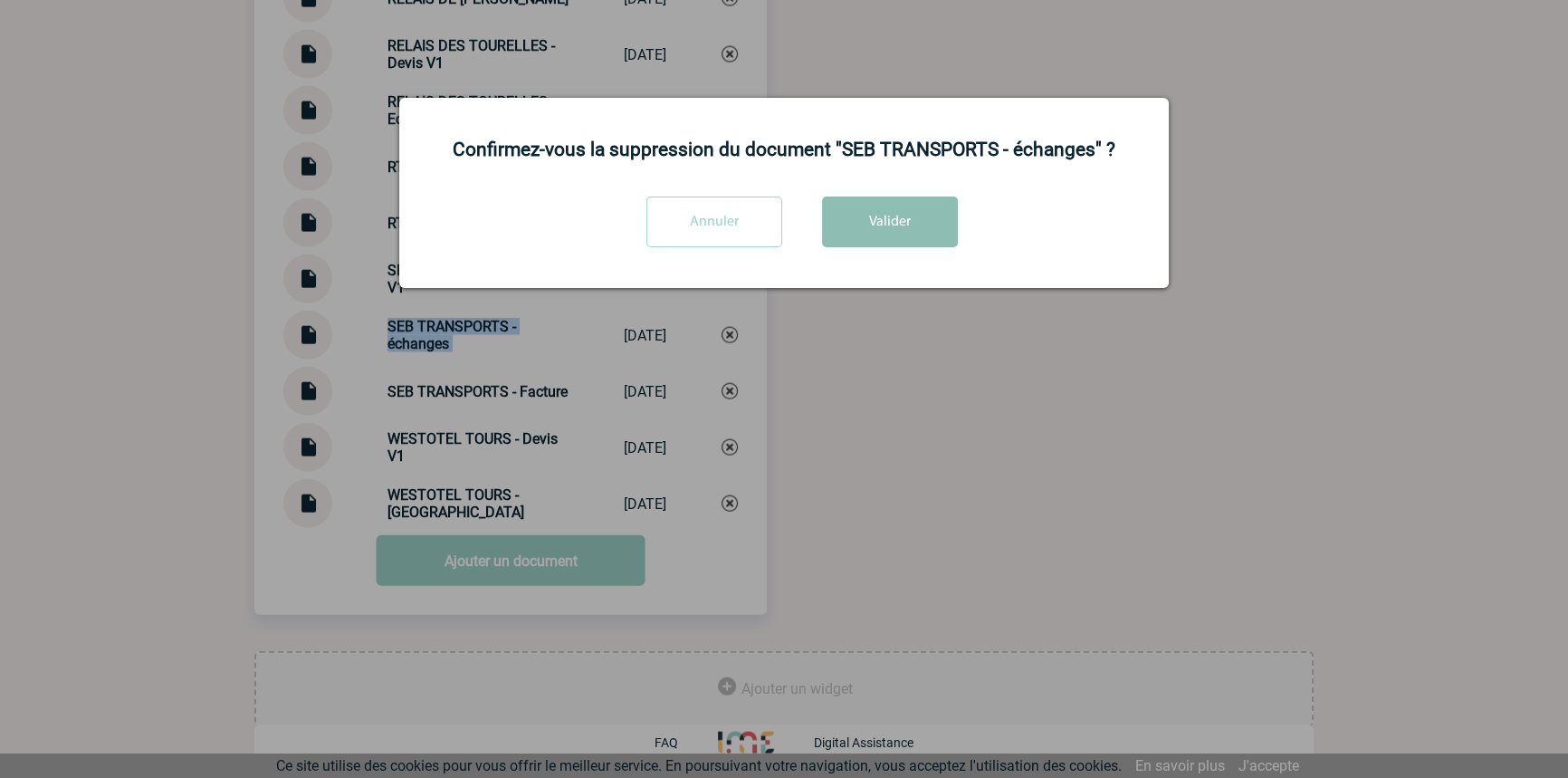
click at [868, 219] on button "Valider" at bounding box center [890, 222] width 135 height 50
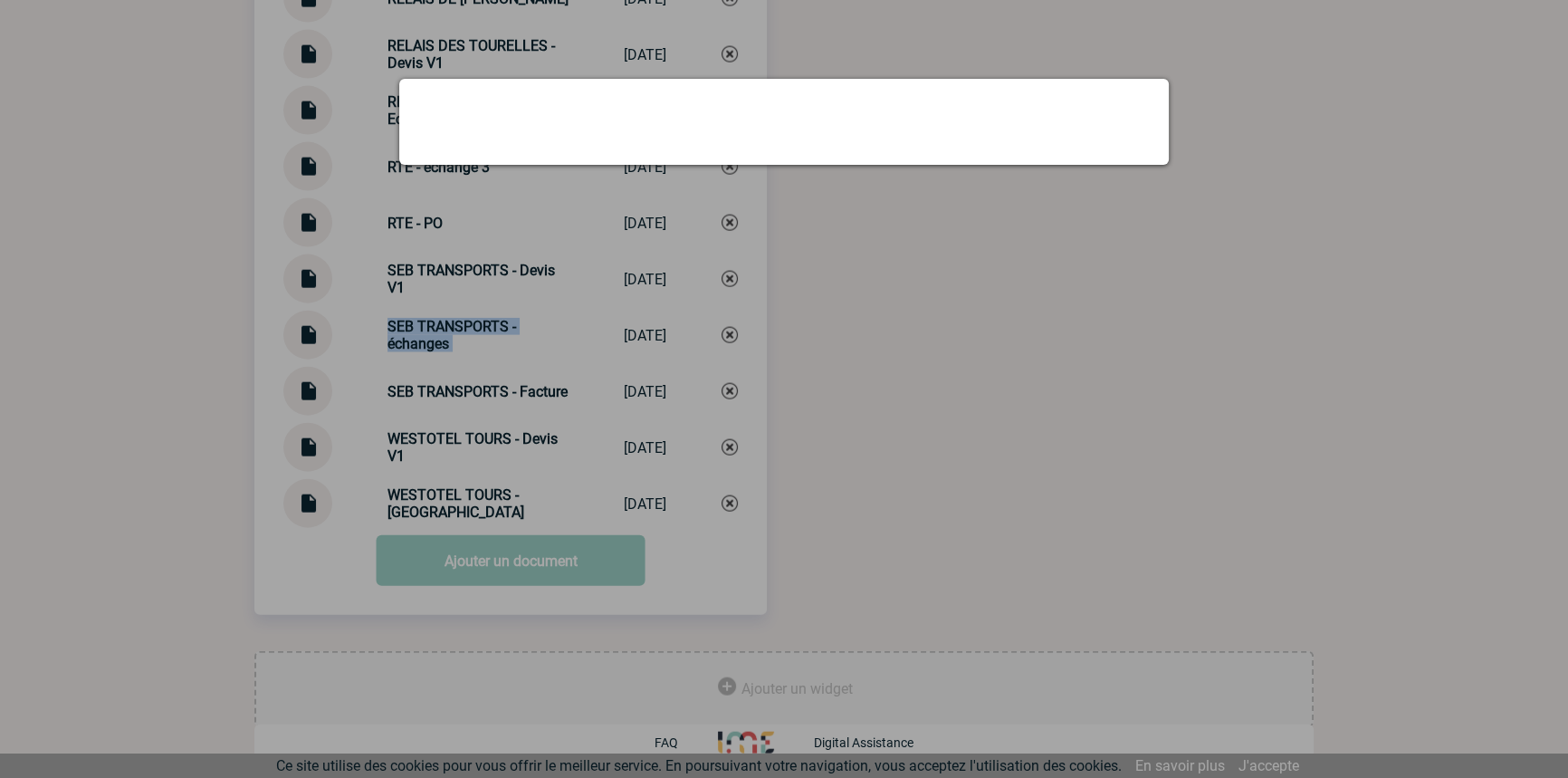
scroll to position [5082, 0]
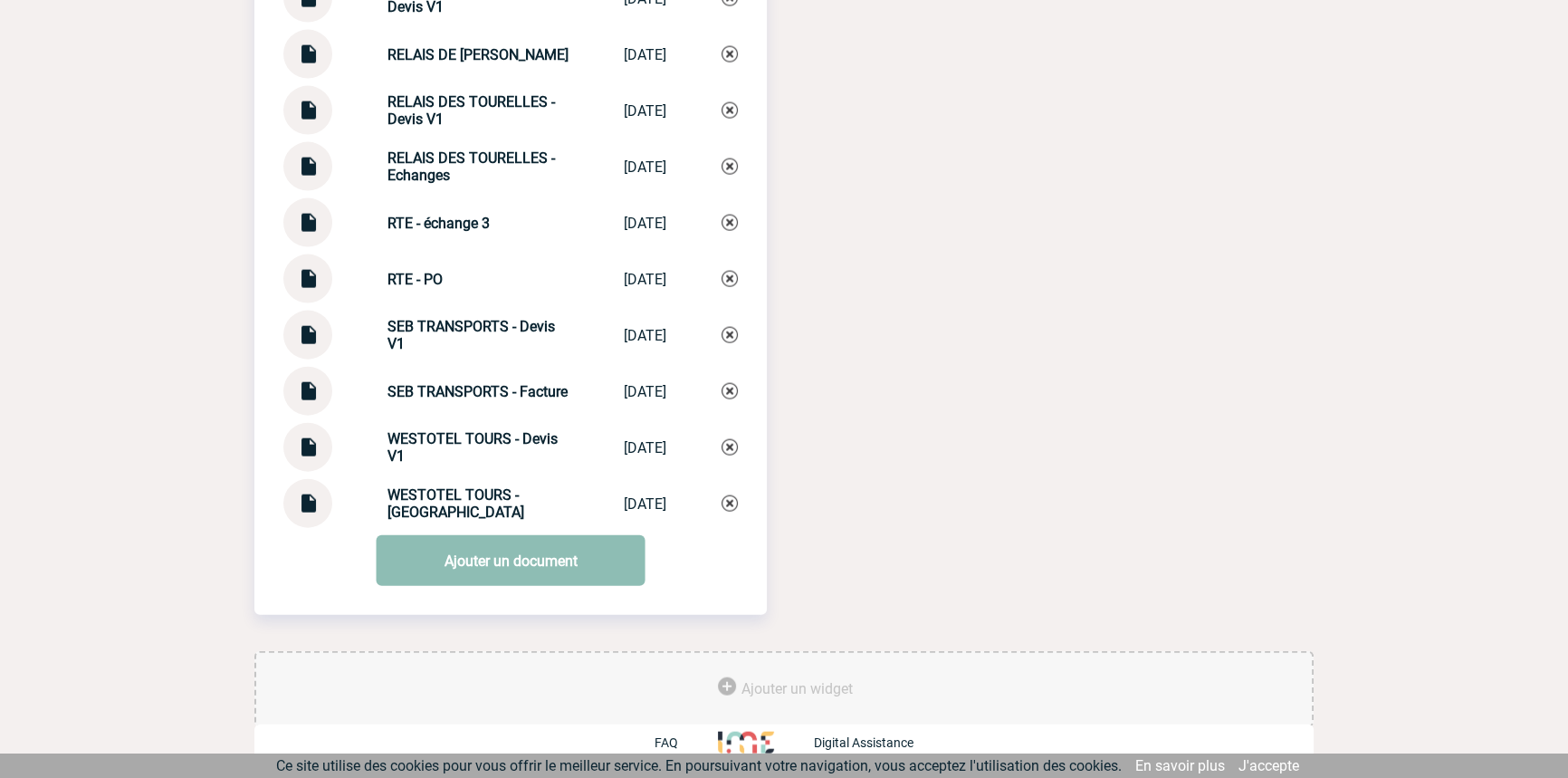
click at [443, 570] on link "Ajouter un document" at bounding box center [511, 560] width 269 height 50
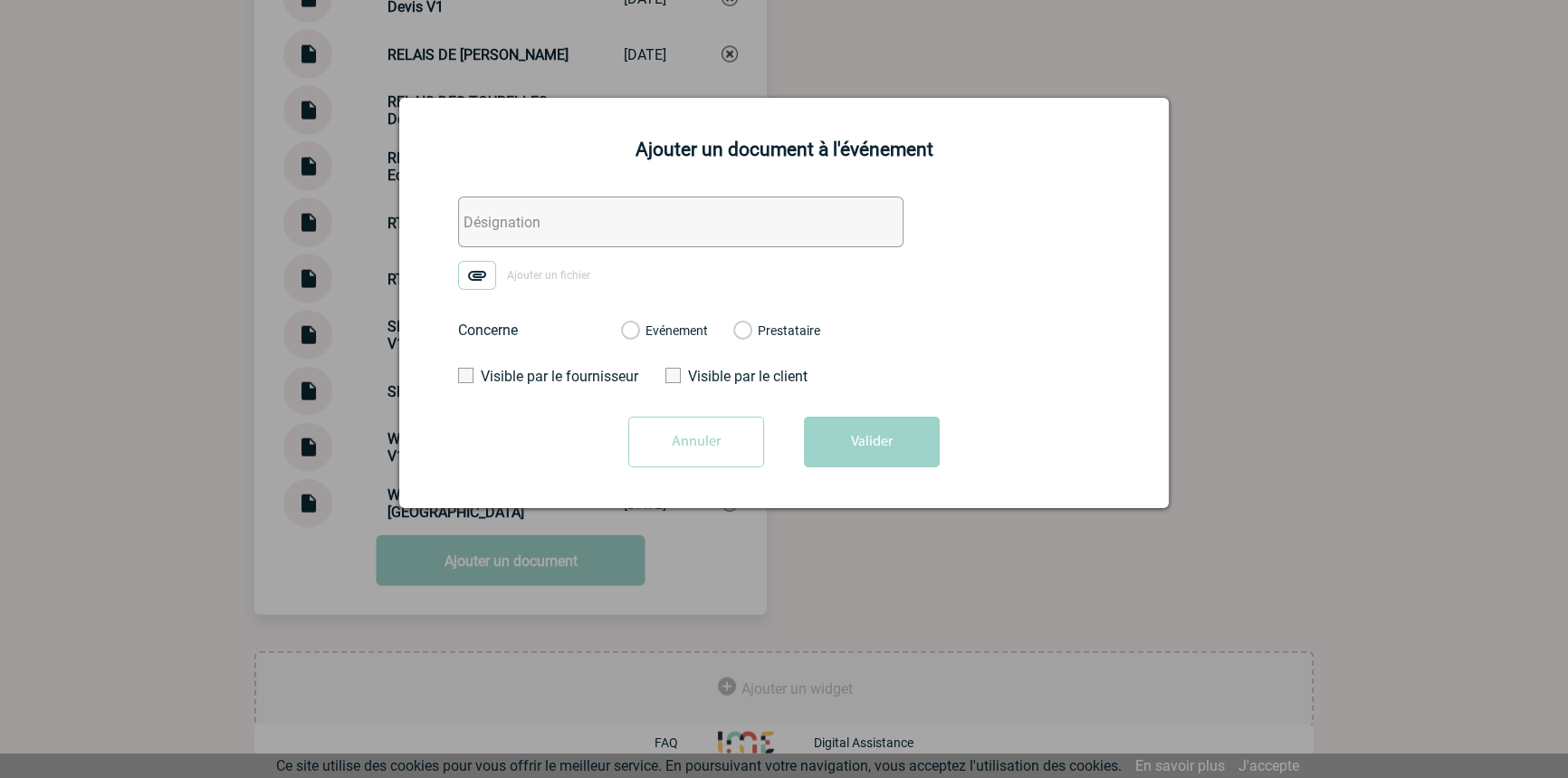
click at [556, 207] on input "text" at bounding box center [681, 222] width 446 height 50
paste input "SEB TRANSPORTS - échanges"
type input "SEB TRANSPORTS - échanges"
click at [495, 267] on label "Ajouter un fichier" at bounding box center [531, 276] width 145 height 29
click at [0, 0] on input "Ajouter un fichier" at bounding box center [0, 0] width 0 height 0
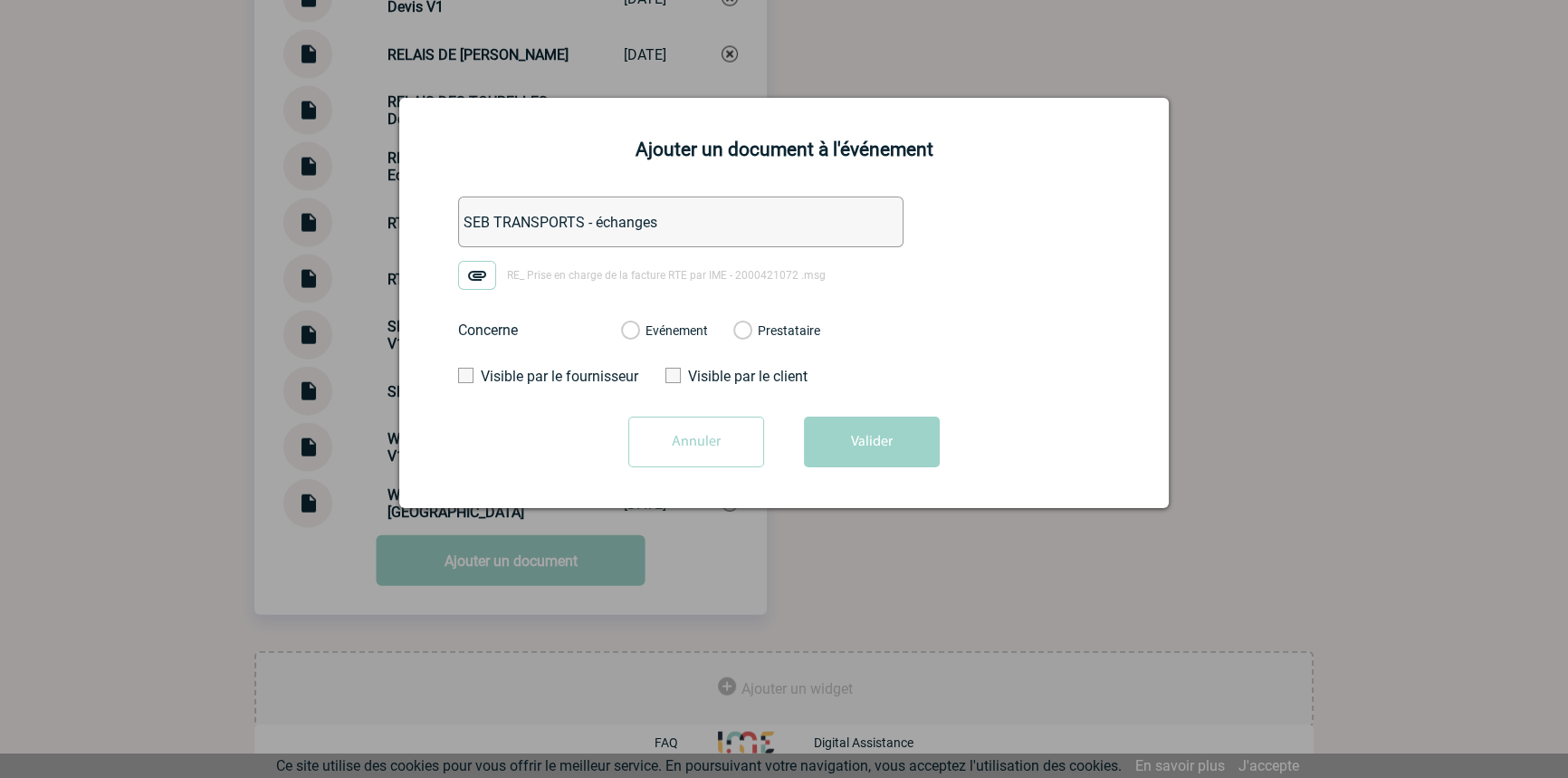
click at [638, 331] on label "Evénement" at bounding box center [630, 331] width 17 height 16
click at [0, 0] on input "Evénement" at bounding box center [0, 0] width 0 height 0
click at [829, 439] on button "Valider" at bounding box center [872, 442] width 135 height 50
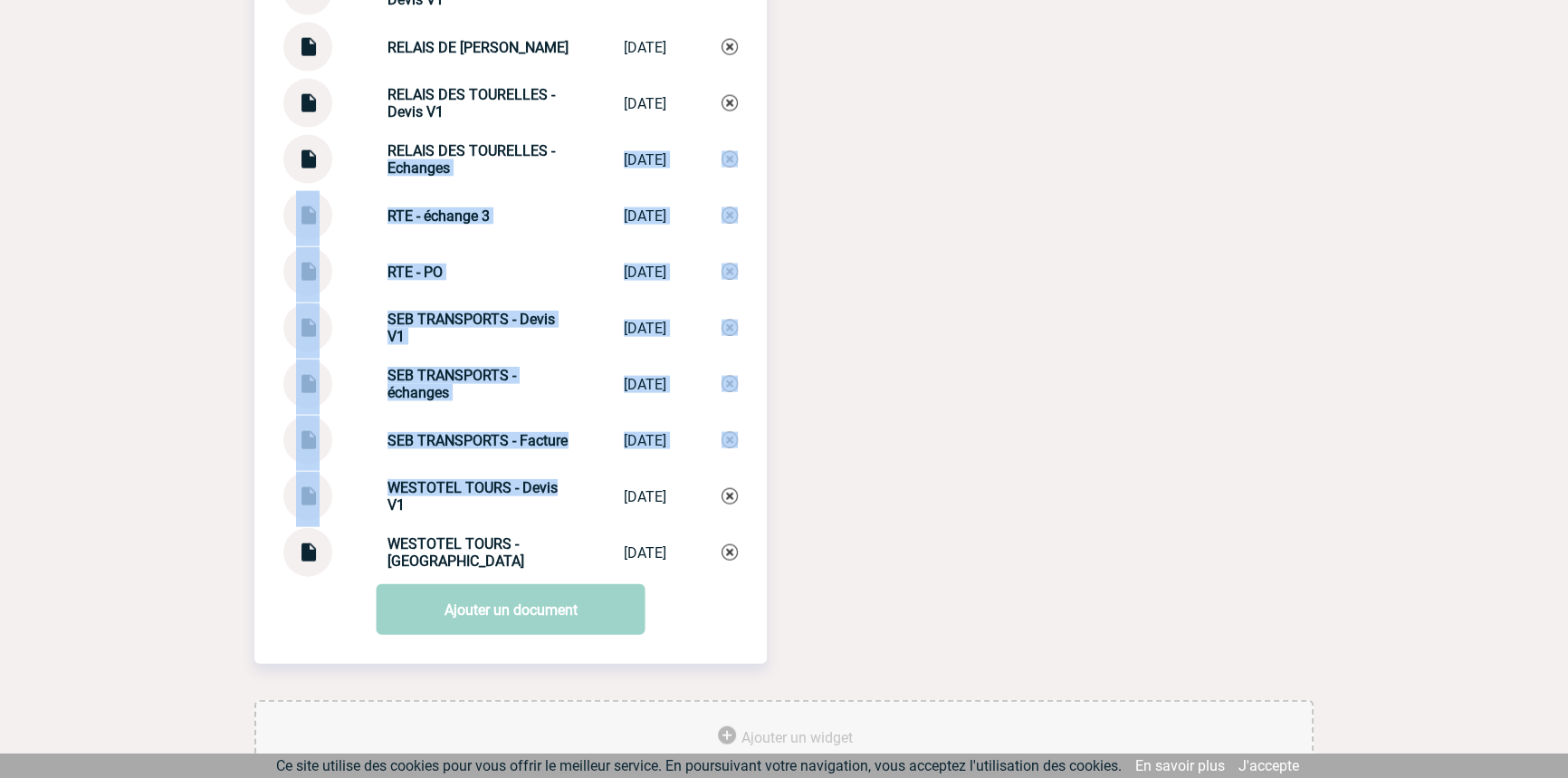
drag, startPoint x: 543, startPoint y: 454, endPoint x: 552, endPoint y: 502, distance: 48.8
click at [510, 408] on div "SEB TRANSPORTS - échanges SEB TRANSPORTS ... [DATE]" at bounding box center [511, 384] width 455 height 49
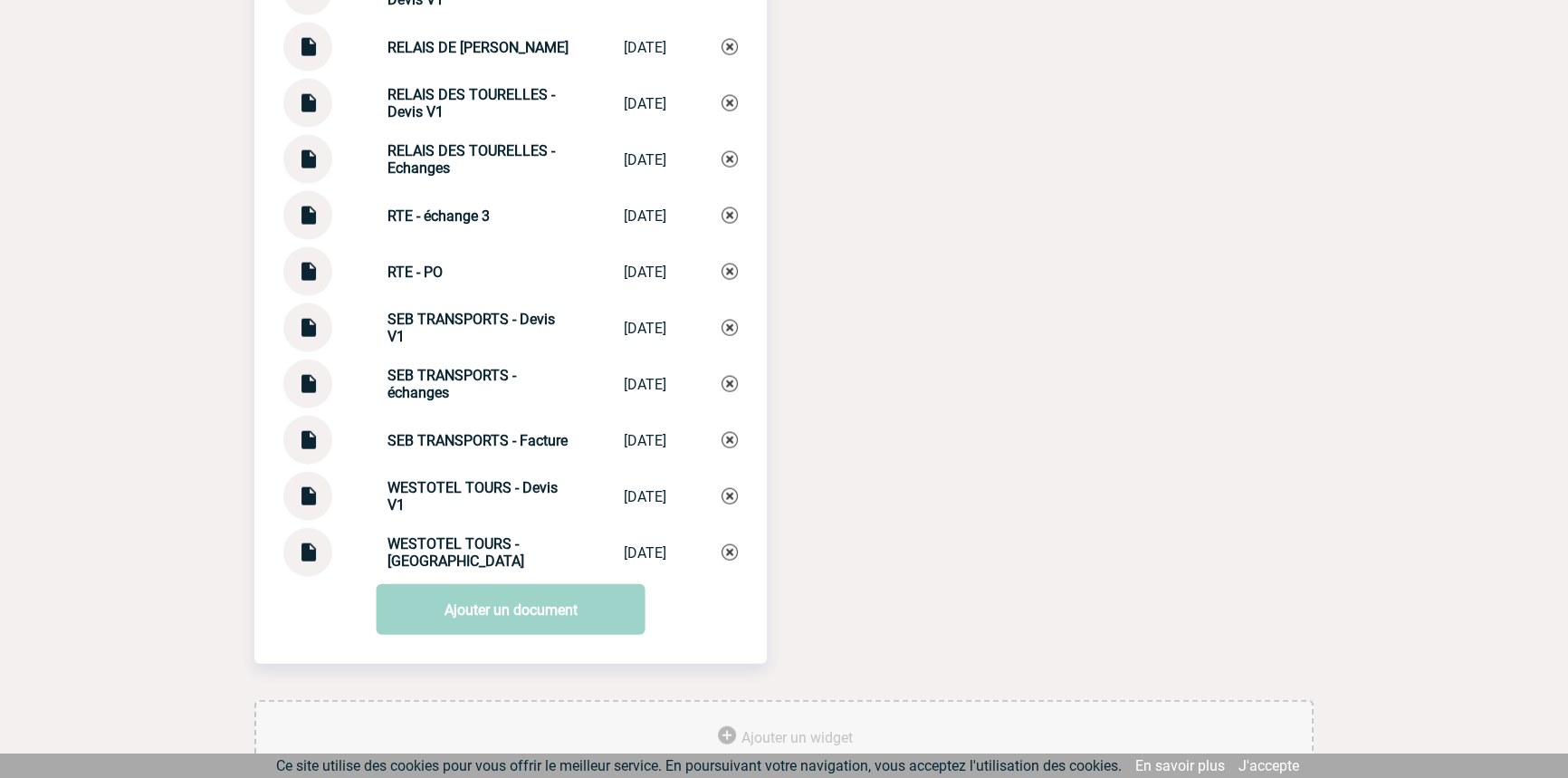
drag, startPoint x: 511, startPoint y: 509, endPoint x: 507, endPoint y: 518, distance: 9.8
click at [509, 510] on div "WESTOTEL TOURS - Devis V1" at bounding box center [478, 496] width 181 height 35
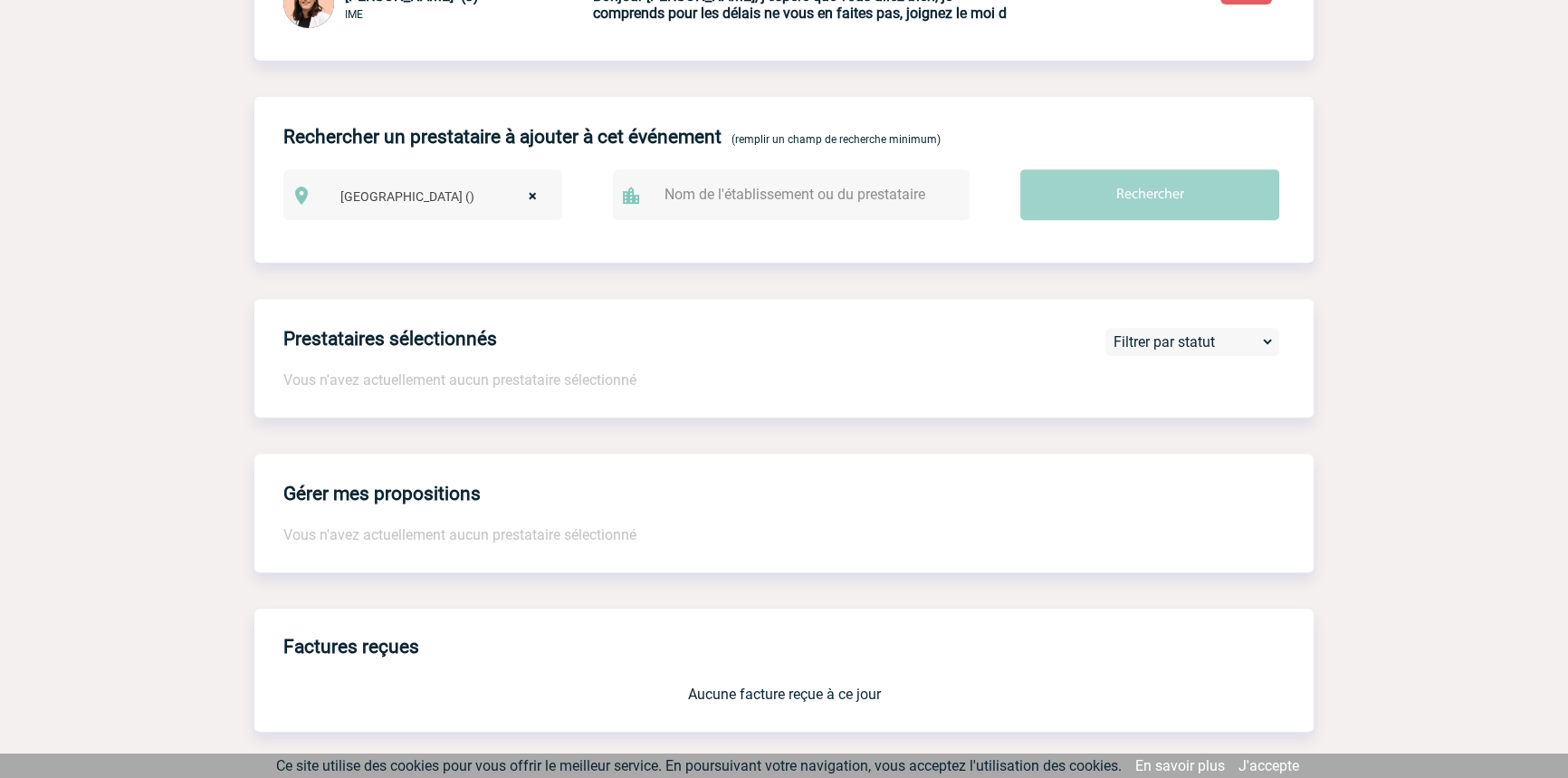
scroll to position [0, 0]
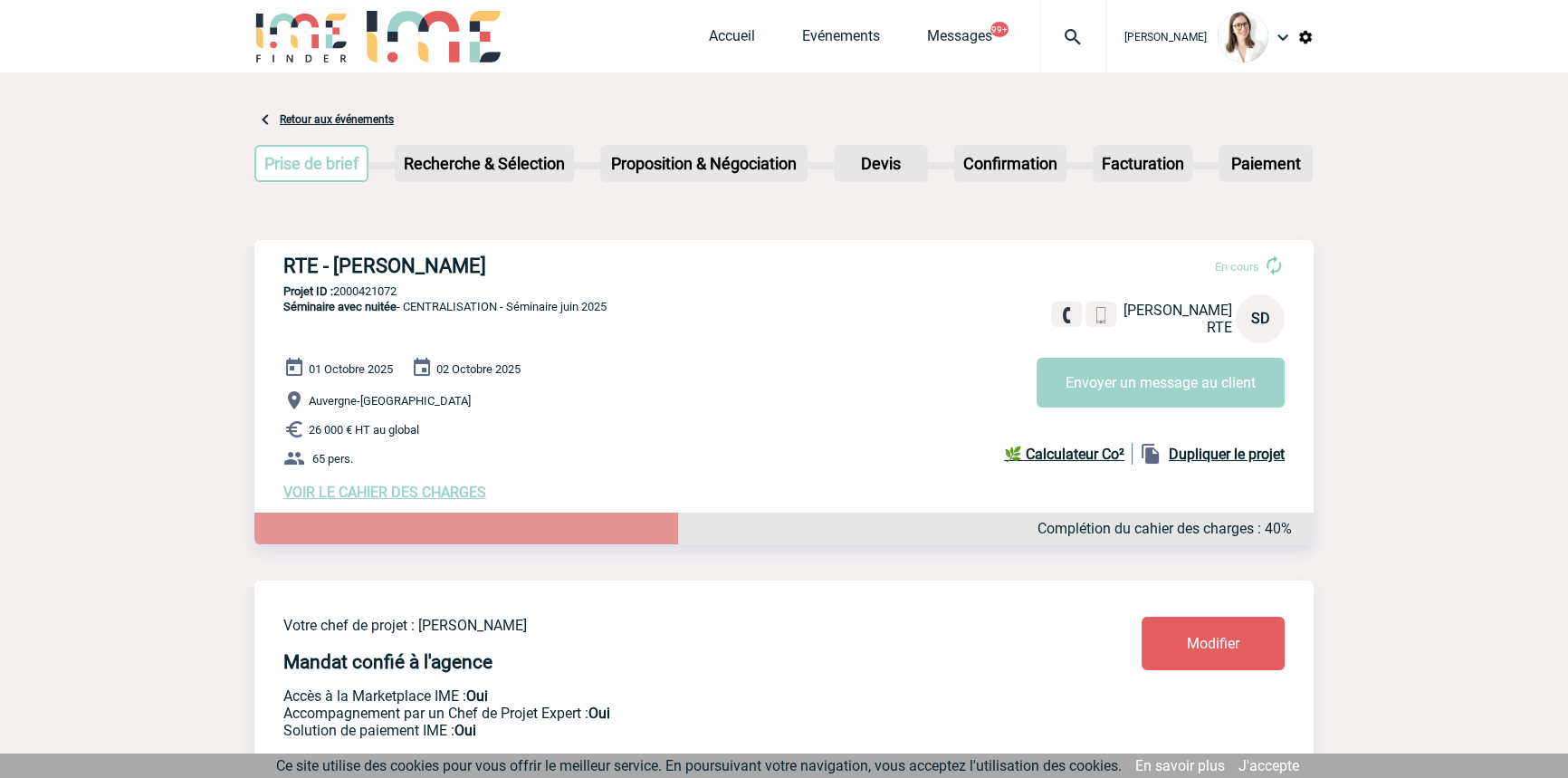
click at [1041, 42] on img at bounding box center [1073, 37] width 65 height 21
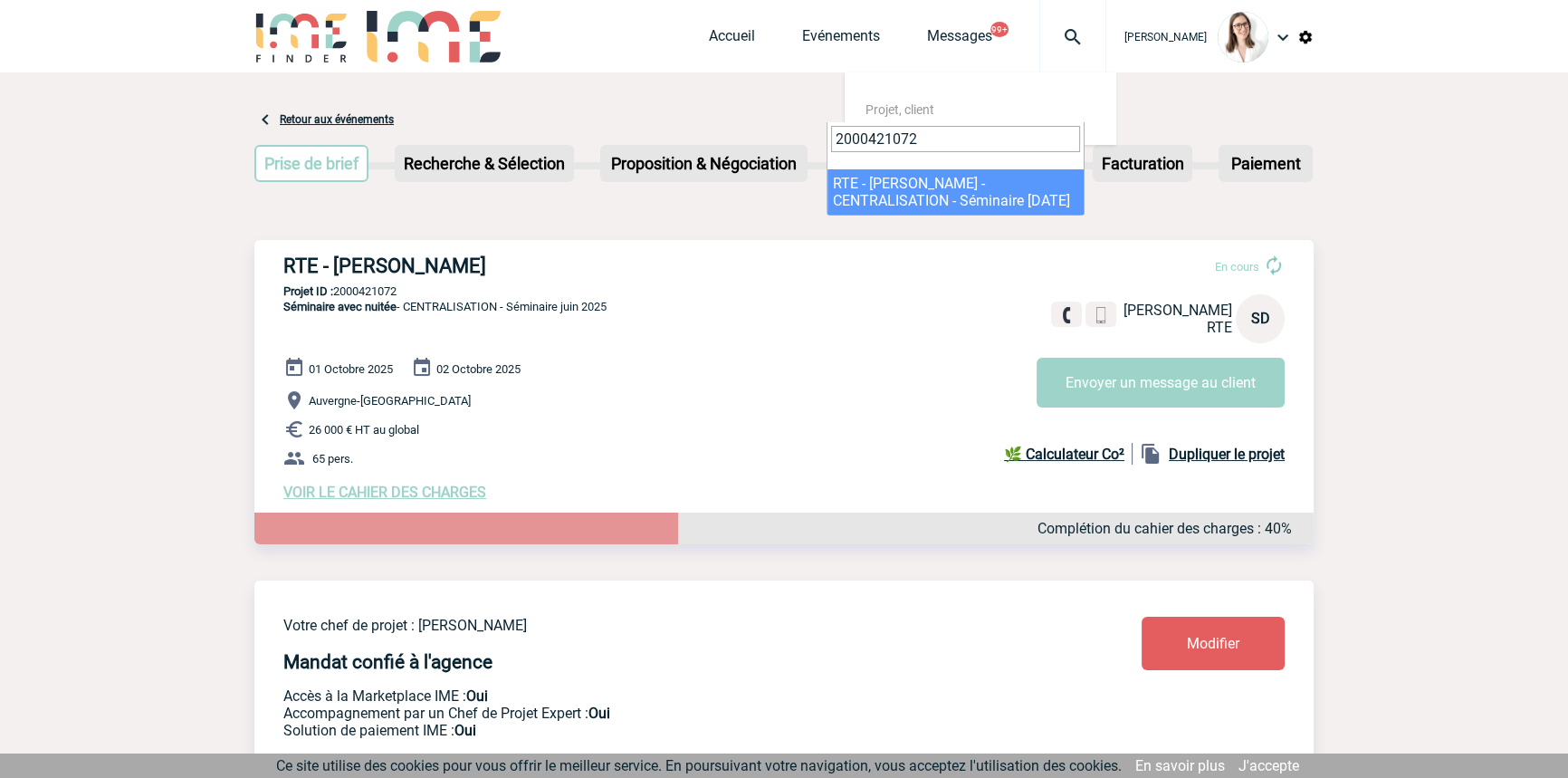
type input "2000421072"
select select "20573"
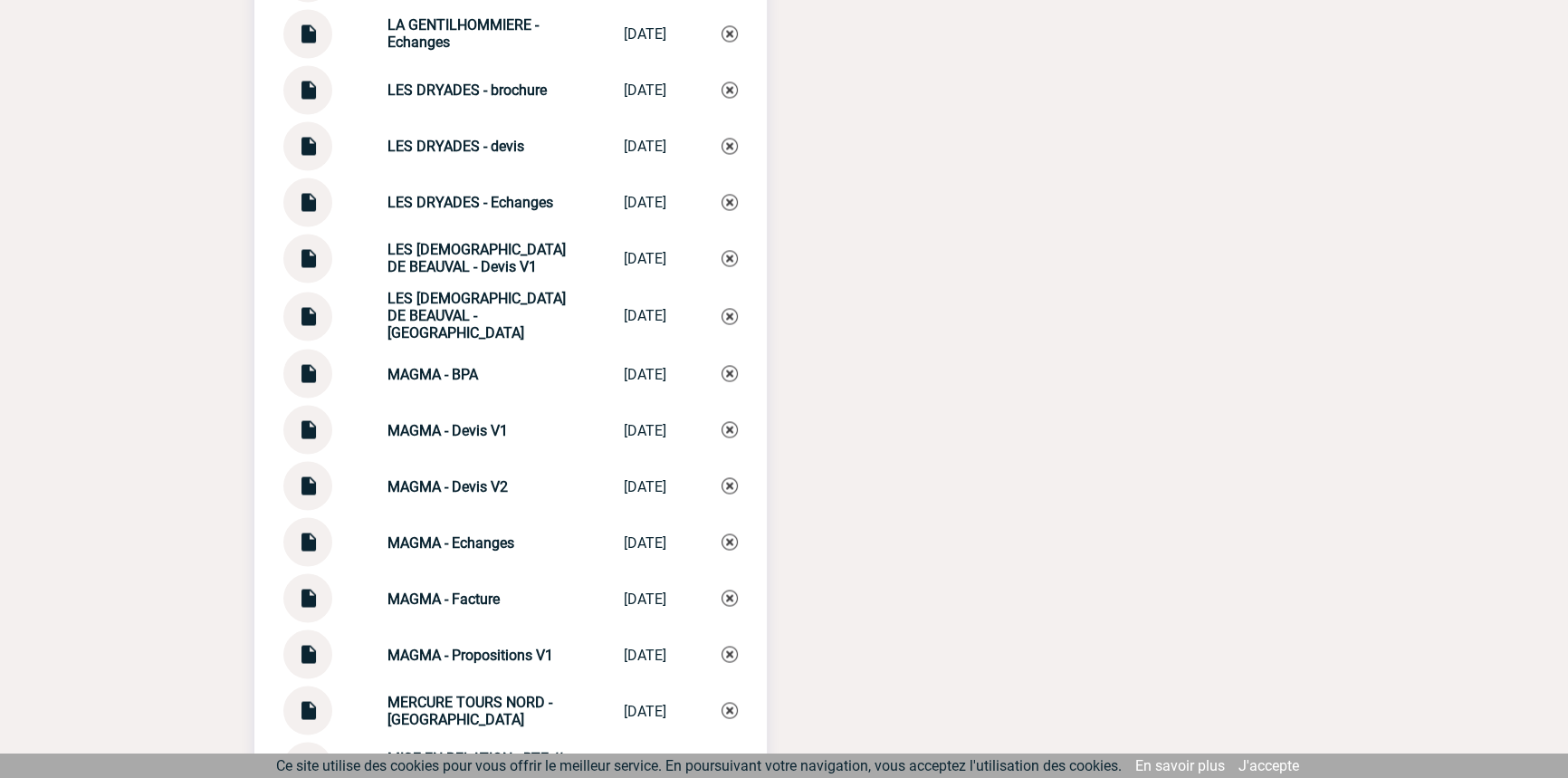
scroll to position [5138, 0]
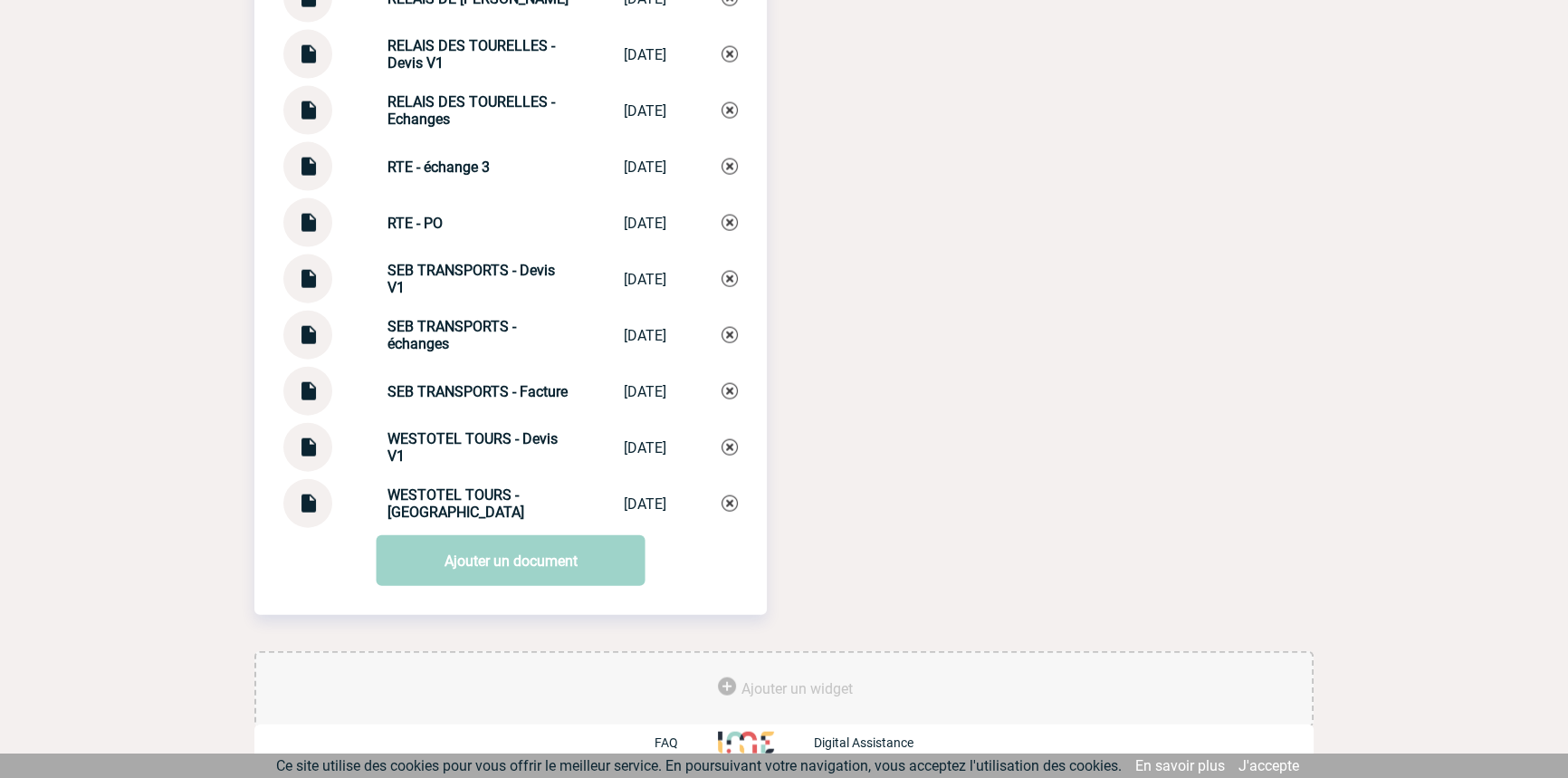
click at [450, 324] on strong "SEB TRANSPORTS - échanges" at bounding box center [452, 336] width 129 height 35
click at [450, 323] on strong "SEB TRANSPORTS - échanges" at bounding box center [452, 336] width 129 height 35
copy div "SEB TRANSPORTS - échanges SEB TRANSPORTS ..."
click at [732, 335] on img at bounding box center [729, 335] width 16 height 16
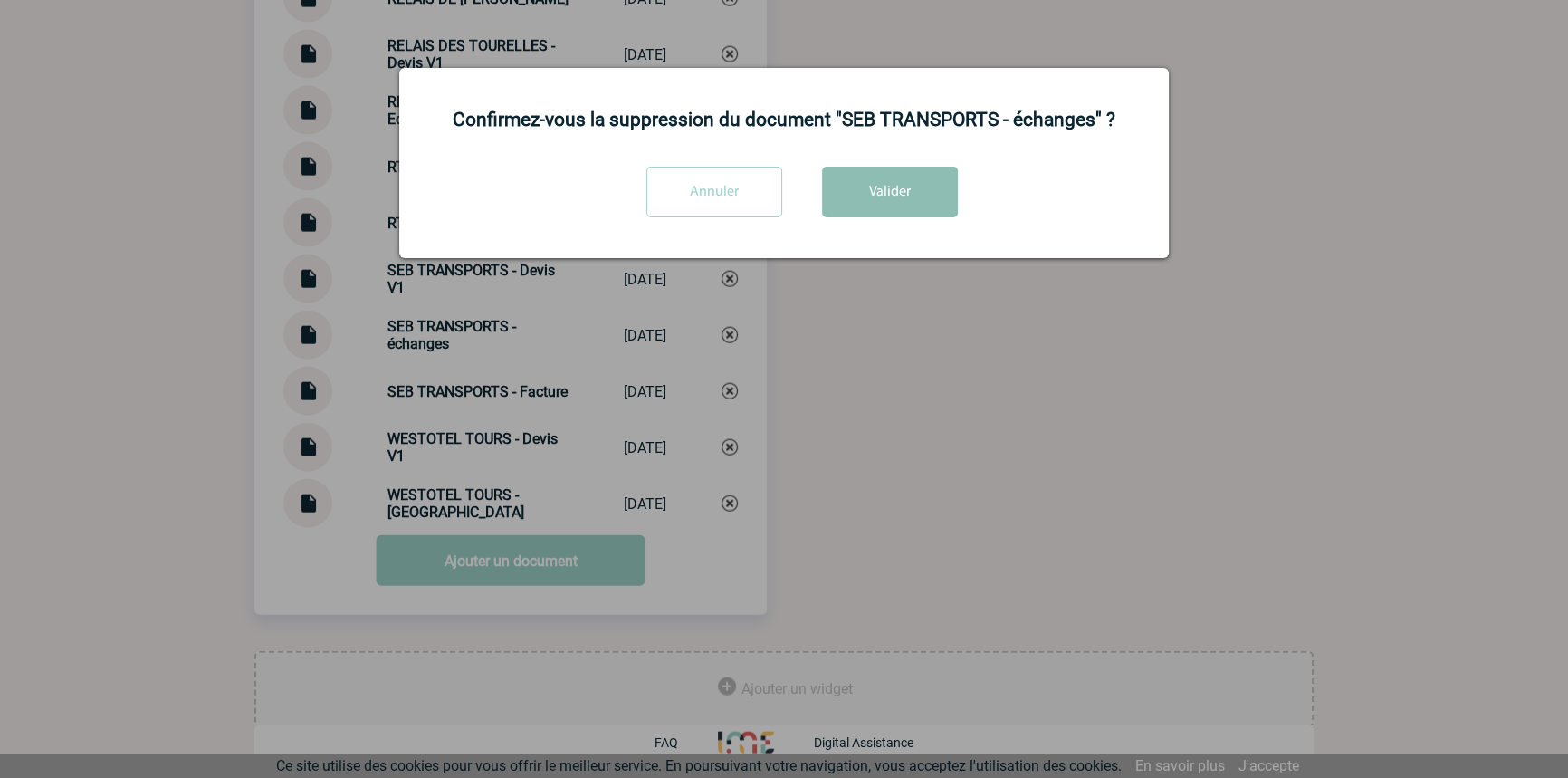
click at [872, 197] on div "Confirmez-vous la suppression du document "SEB TRANSPORTS - échanges" ? Annuler…" at bounding box center [784, 163] width 770 height 191
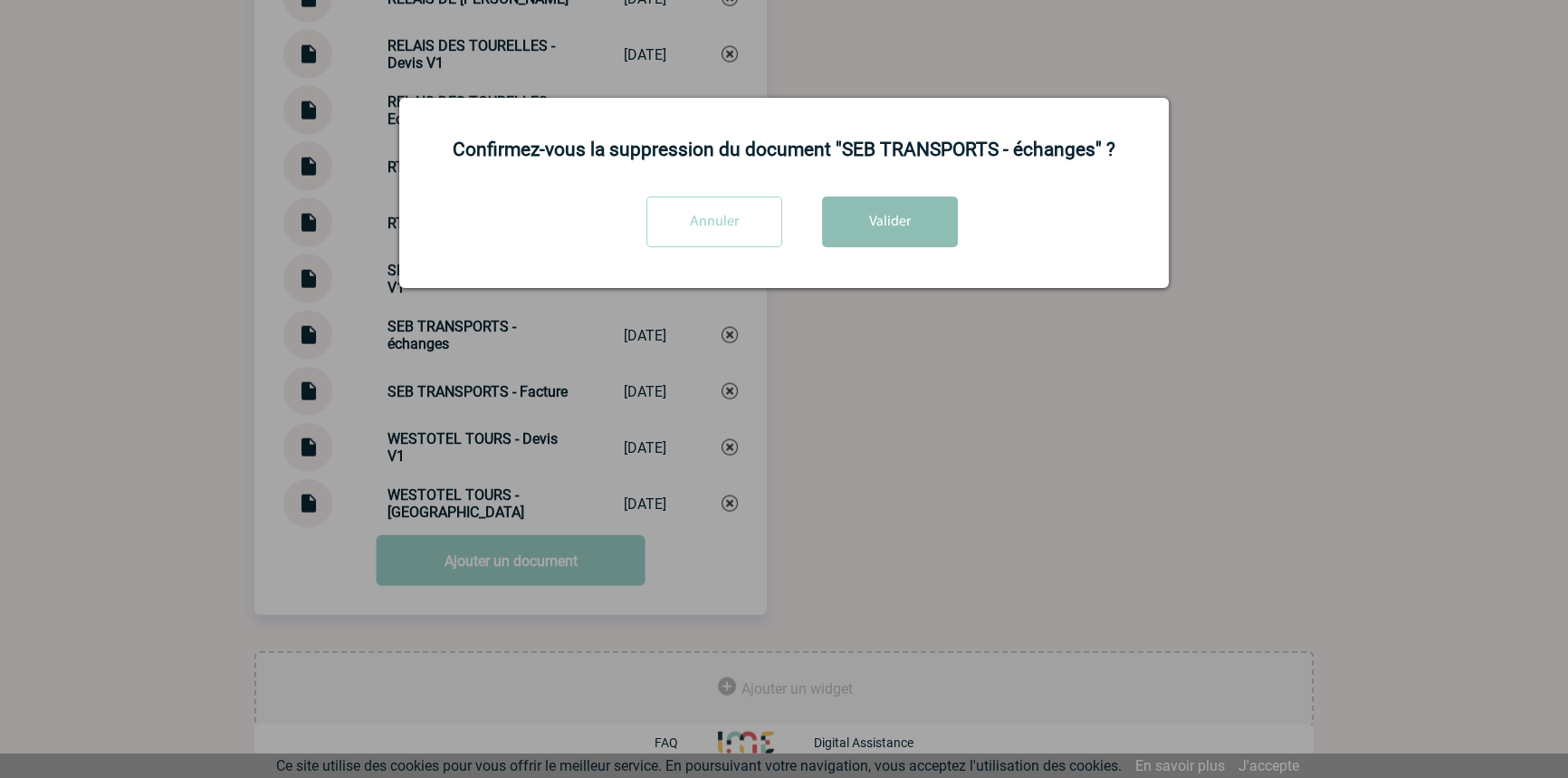
click at [878, 210] on button "Valider" at bounding box center [890, 222] width 135 height 50
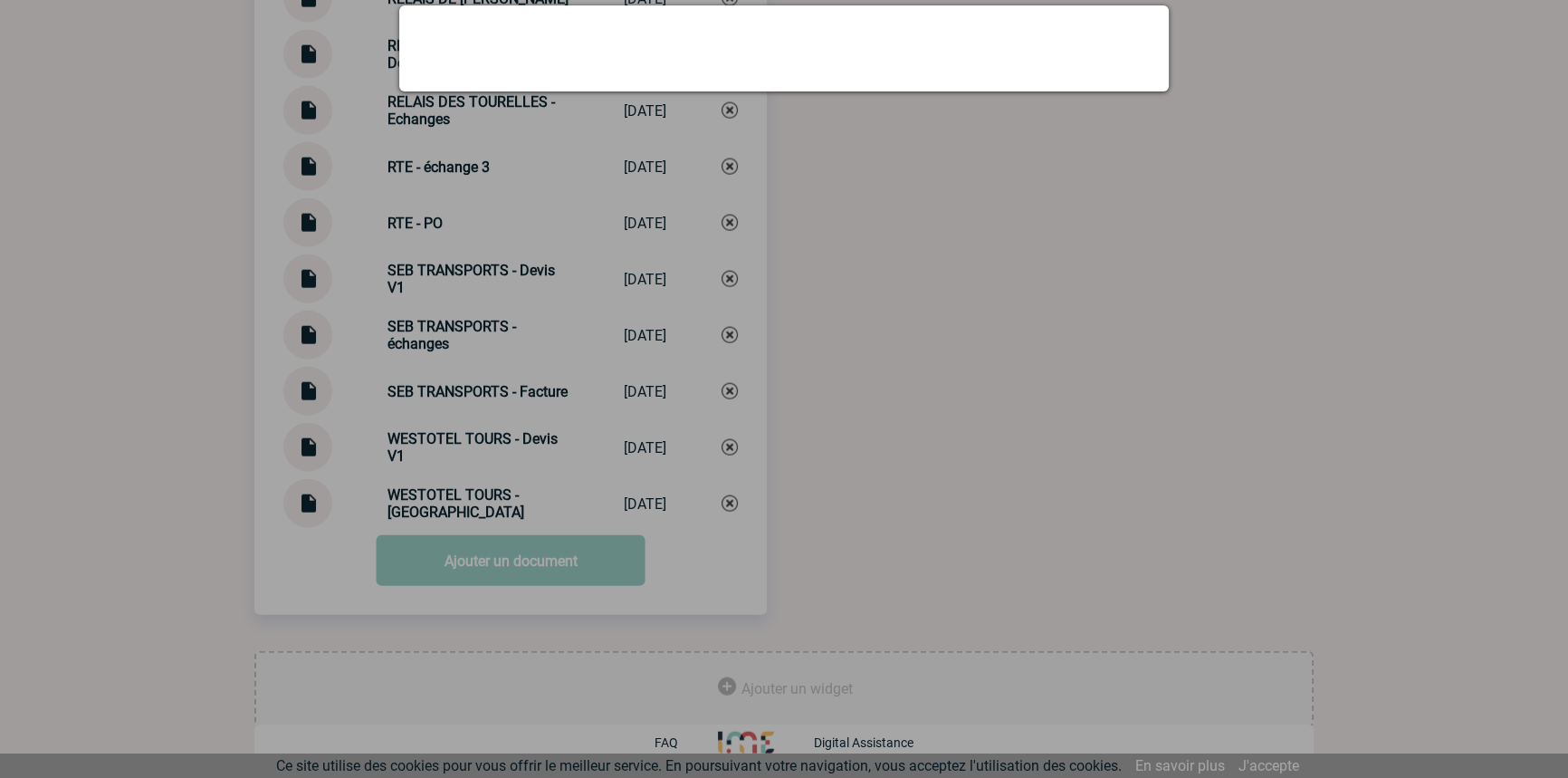
scroll to position [5082, 0]
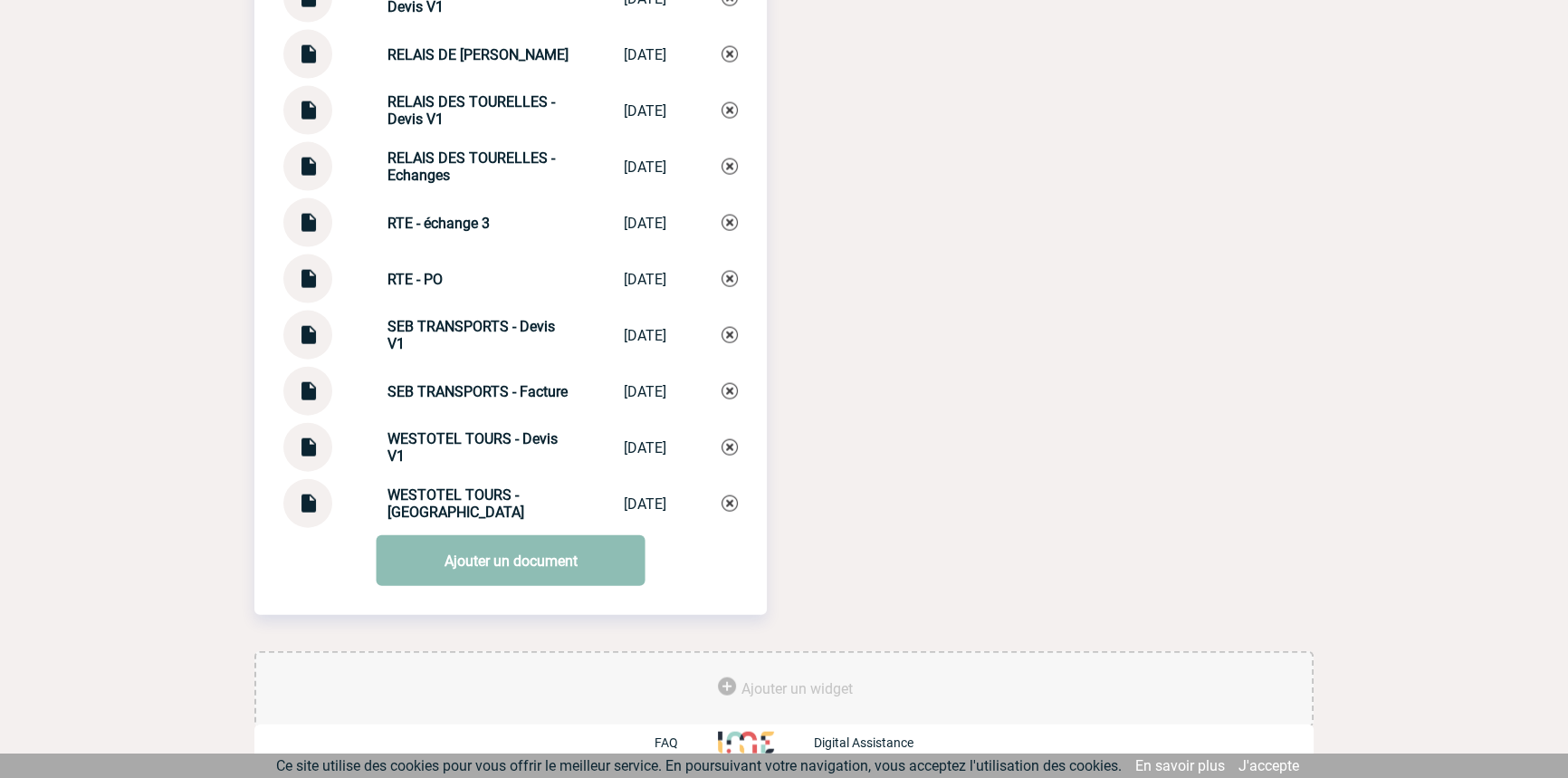
click at [403, 569] on link "Ajouter un document" at bounding box center [511, 560] width 269 height 50
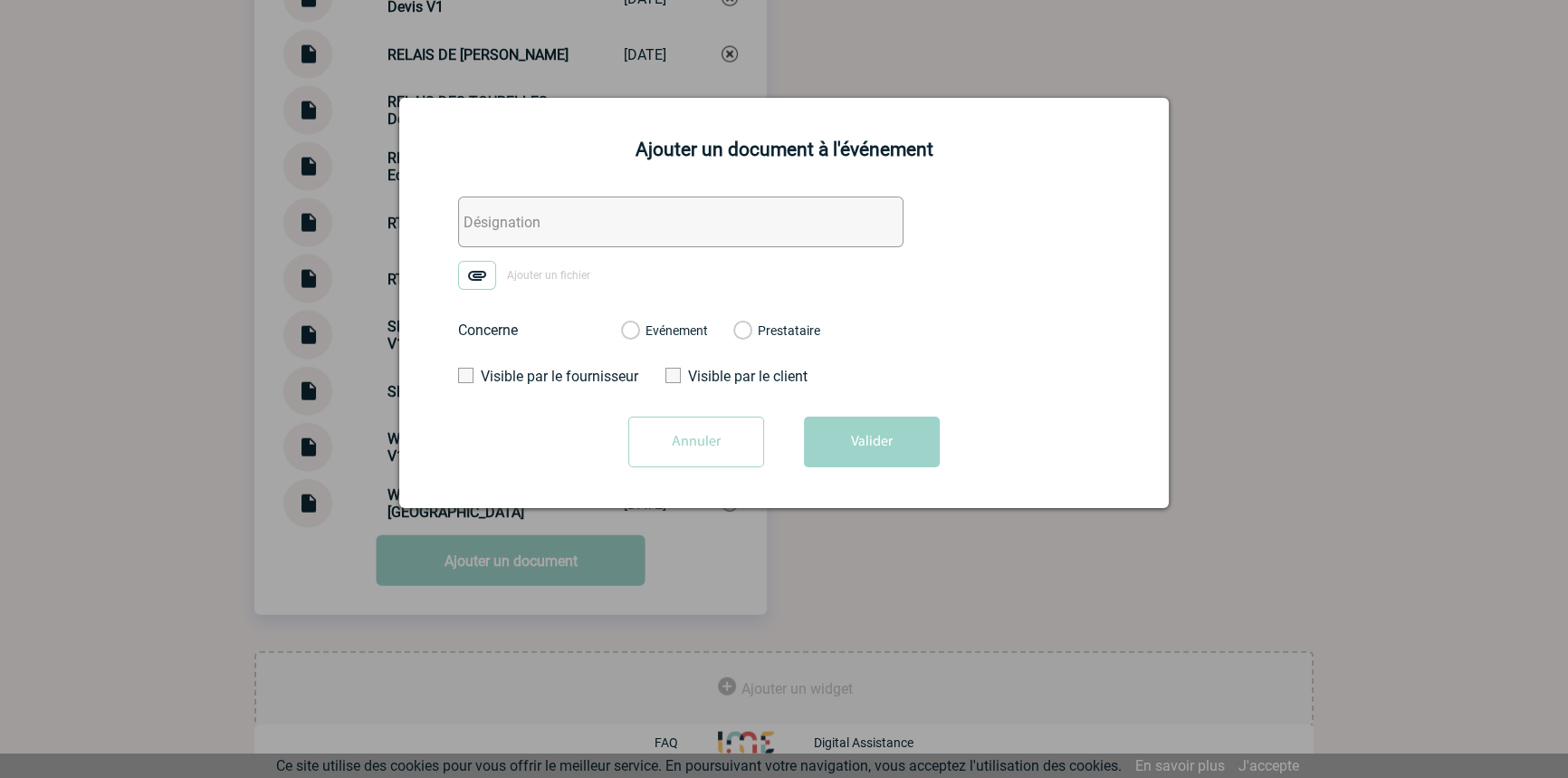
click at [676, 199] on input "text" at bounding box center [681, 222] width 446 height 50
paste input "SEB TRANSPORTS - échanges"
type input "SEB TRANSPORTS - échanges"
click at [492, 272] on img at bounding box center [477, 276] width 38 height 29
click at [0, 0] on input "Ajouter un fichier" at bounding box center [0, 0] width 0 height 0
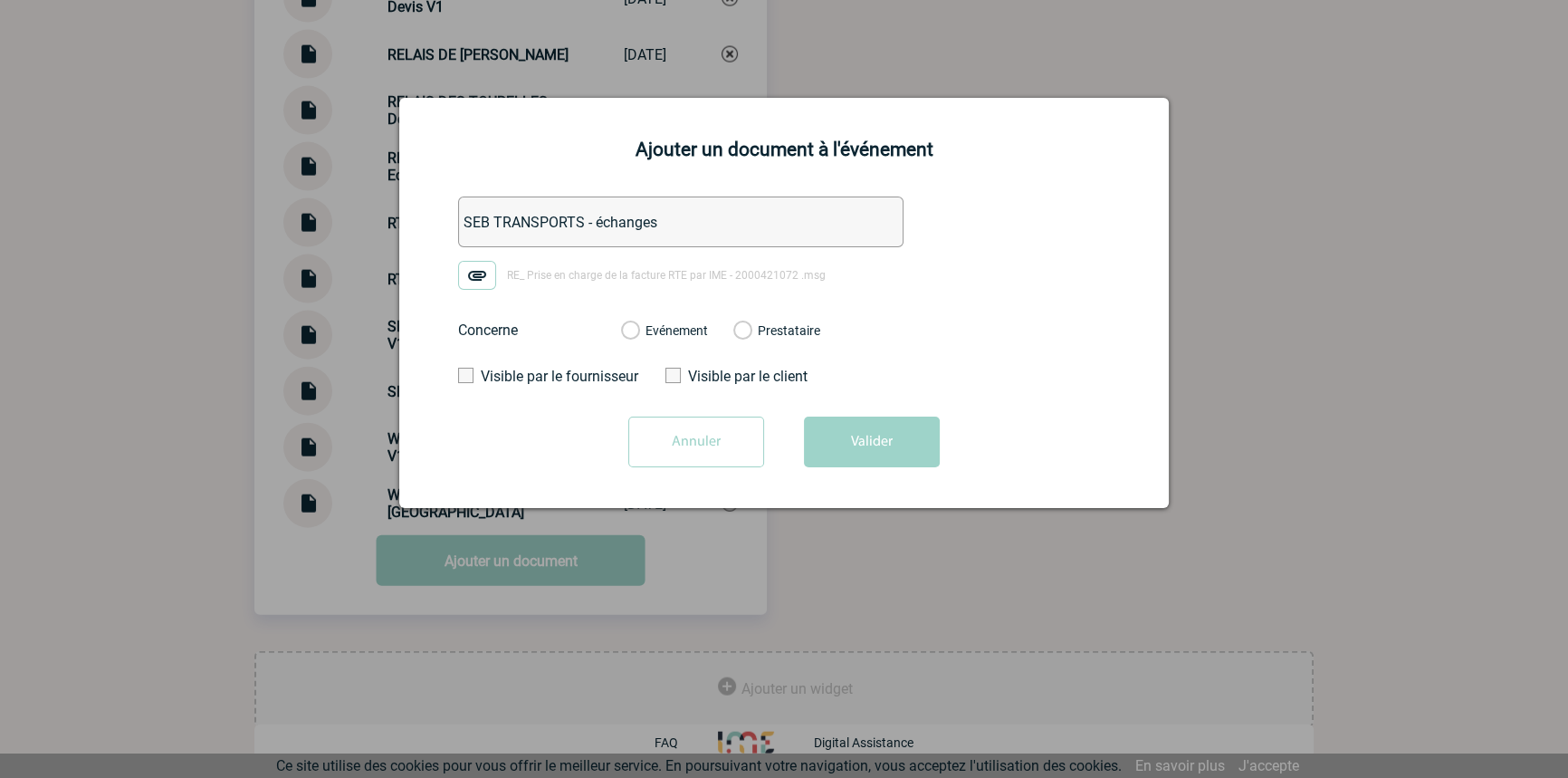
click at [638, 336] on label "Evénement" at bounding box center [630, 331] width 17 height 16
click at [0, 0] on input "Evénement" at bounding box center [0, 0] width 0 height 0
click at [871, 459] on button "Valider" at bounding box center [872, 442] width 135 height 50
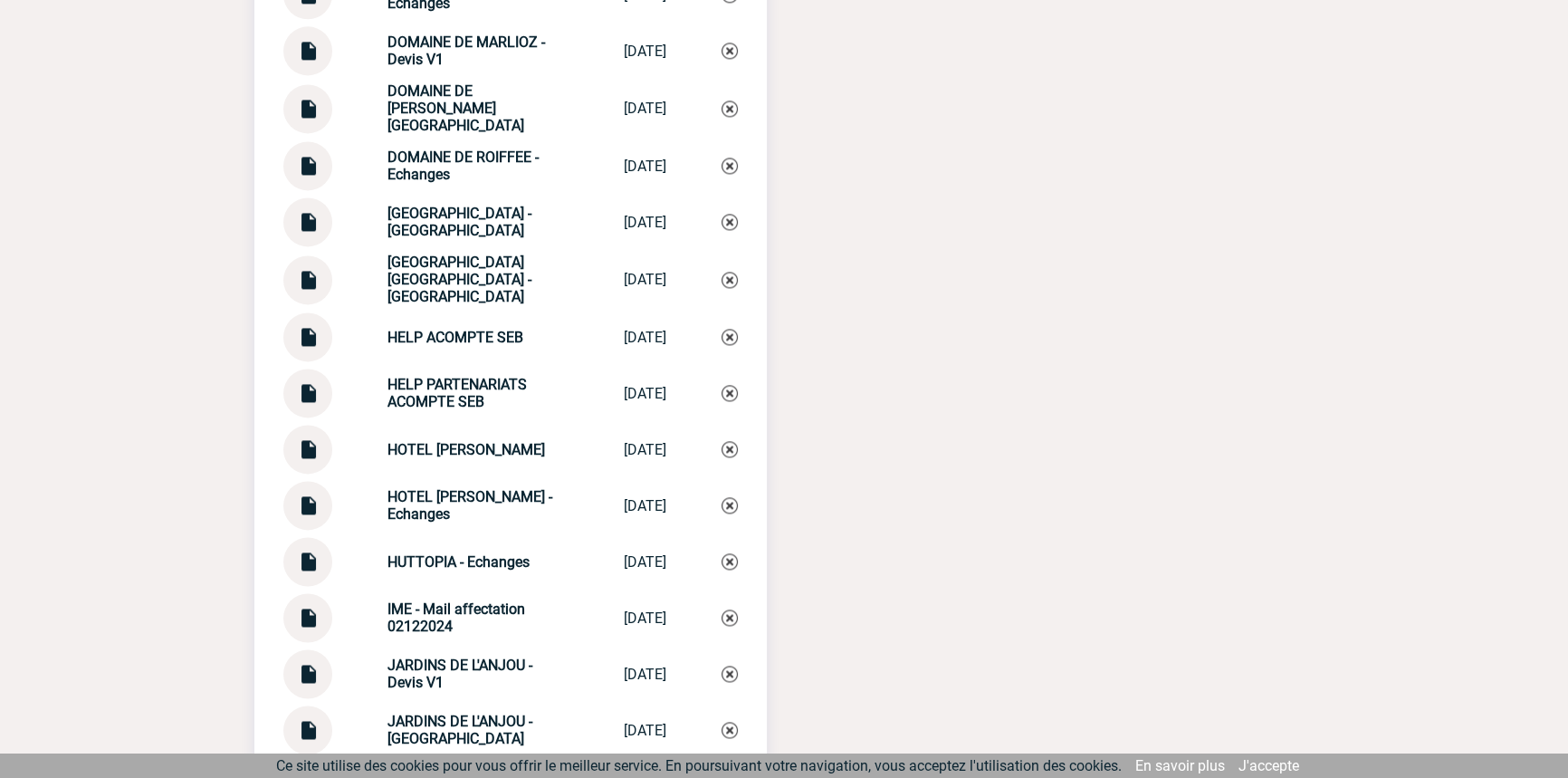
scroll to position [964, 0]
